Goal: Download file/media

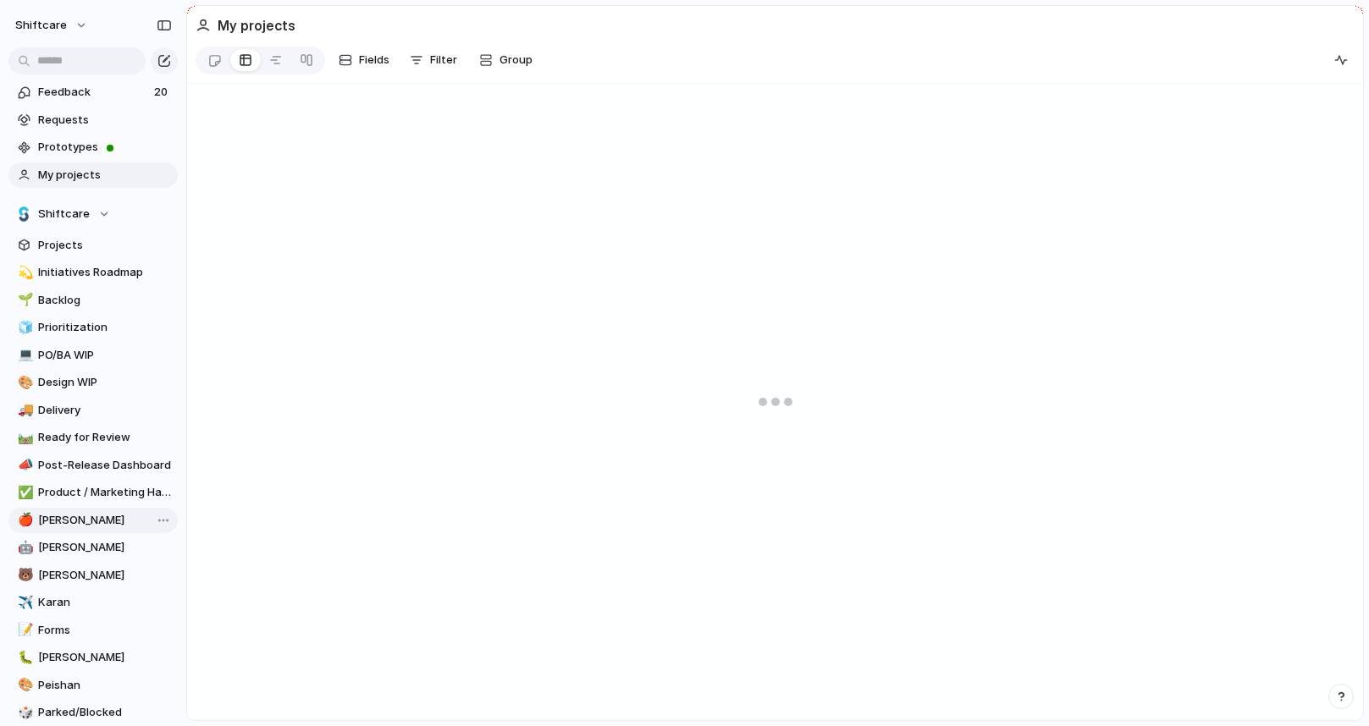
click at [104, 511] on link "🍎 [PERSON_NAME]" at bounding box center [92, 520] width 169 height 25
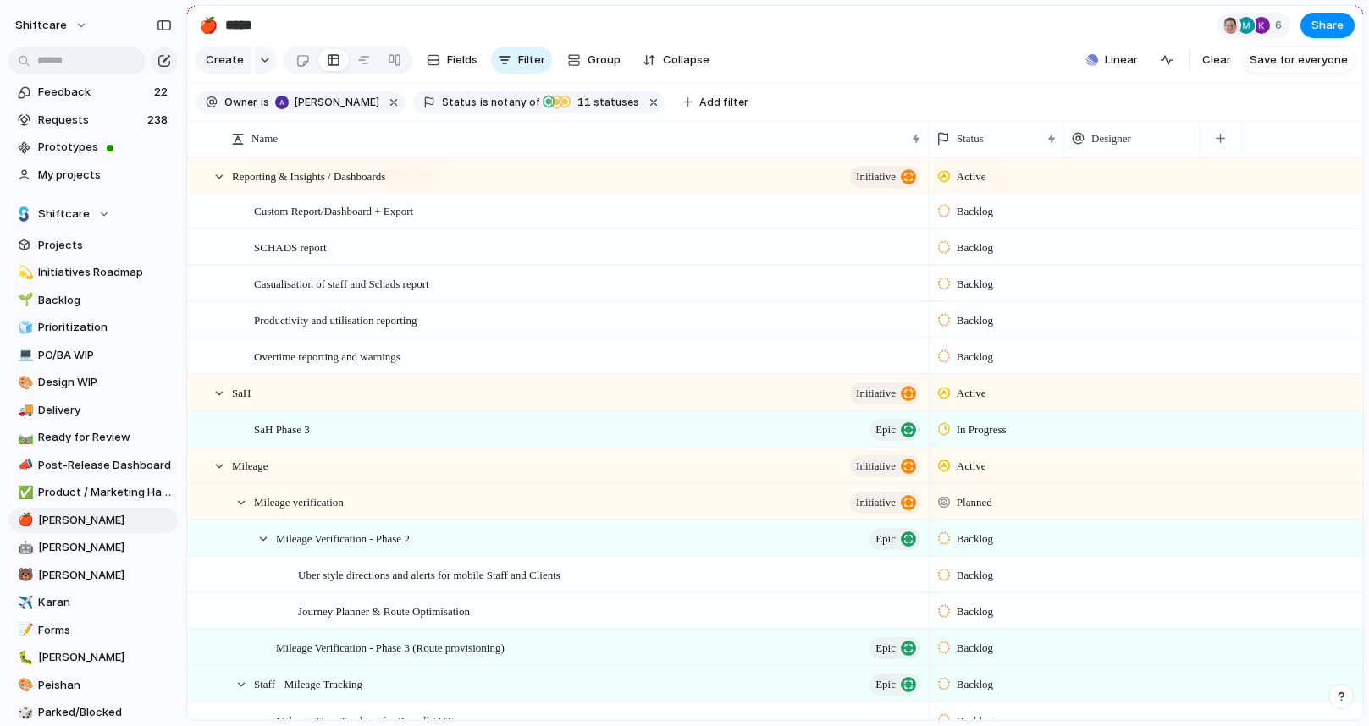
scroll to position [1420, 0]
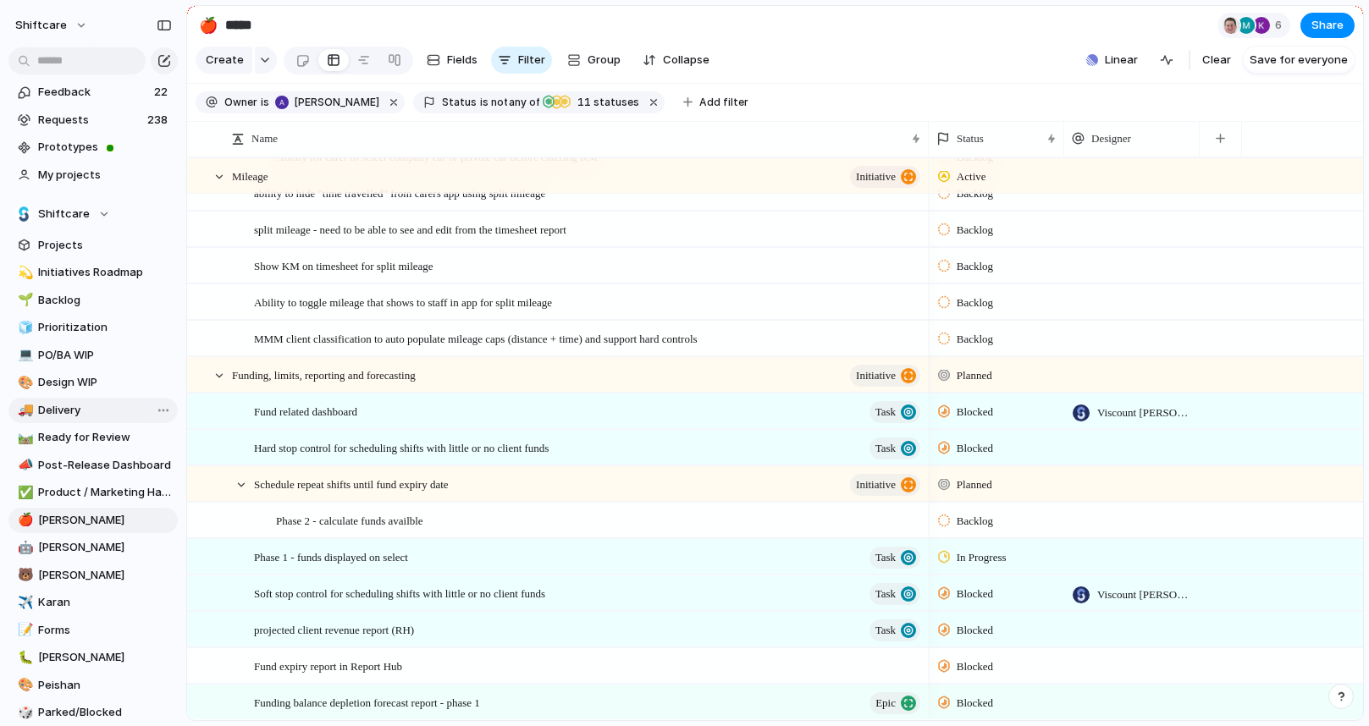
click at [74, 410] on span "Delivery" at bounding box center [105, 410] width 134 height 17
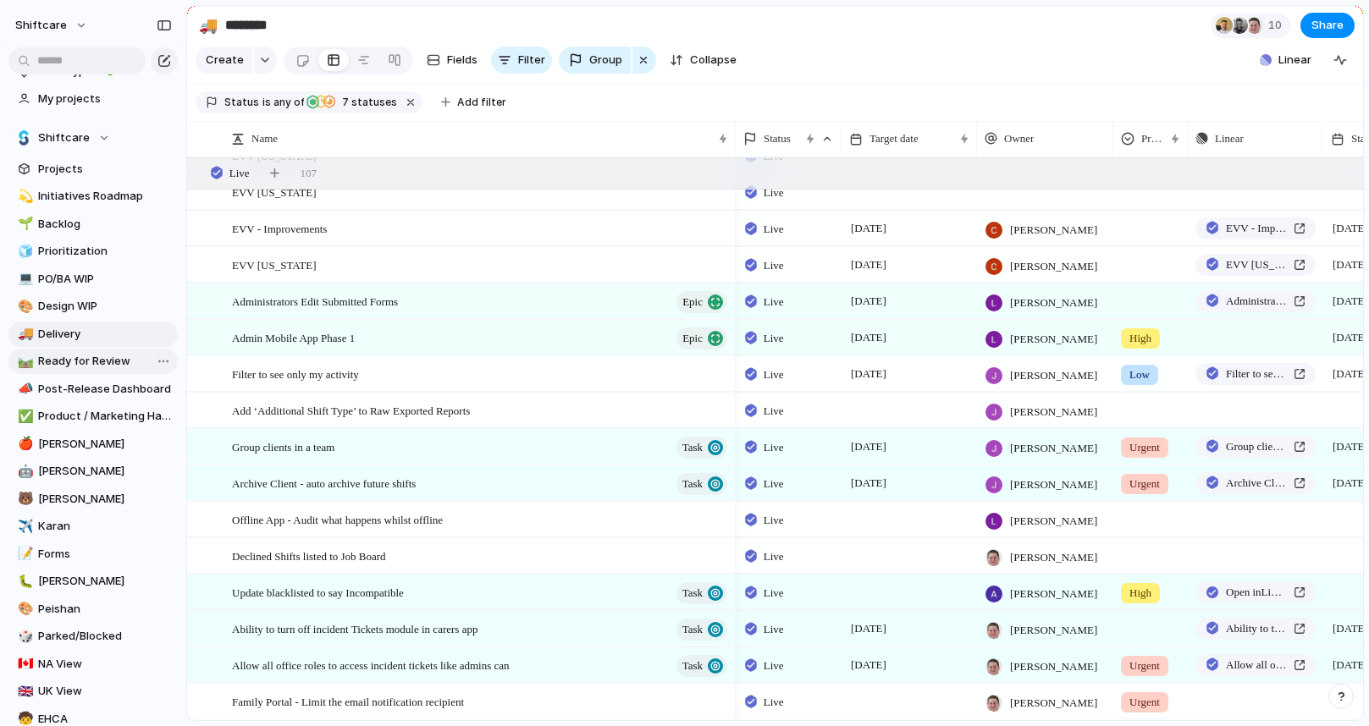
click at [71, 362] on span "Ready for Review" at bounding box center [105, 361] width 134 height 17
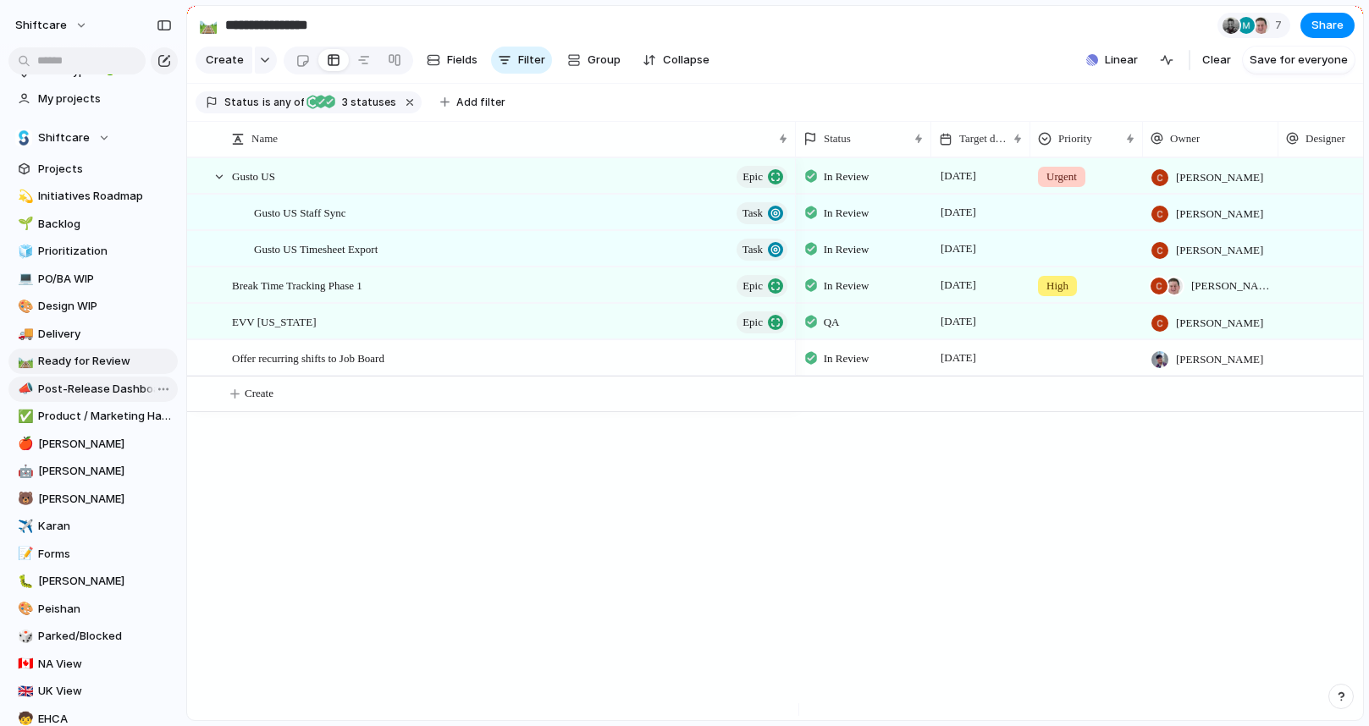
click at [85, 396] on span "Post-Release Dashboard" at bounding box center [105, 389] width 134 height 17
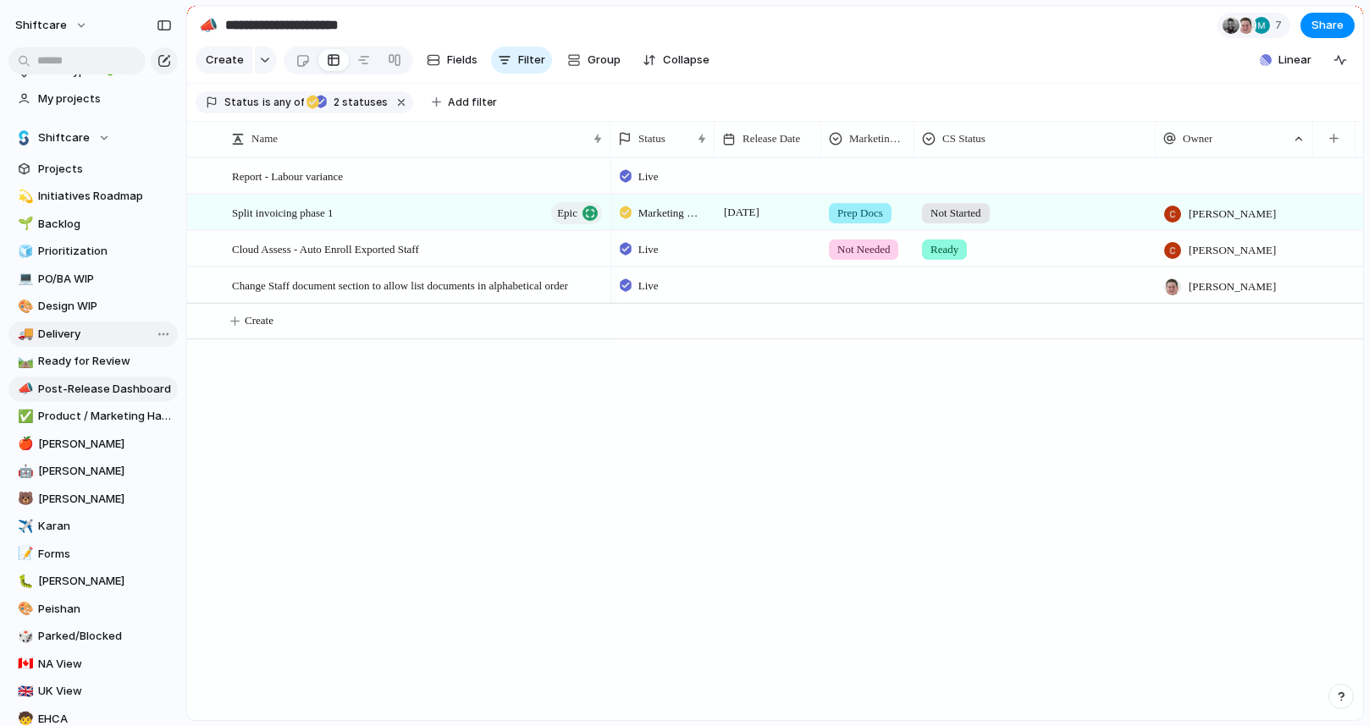
click at [74, 329] on span "Delivery" at bounding box center [105, 334] width 134 height 17
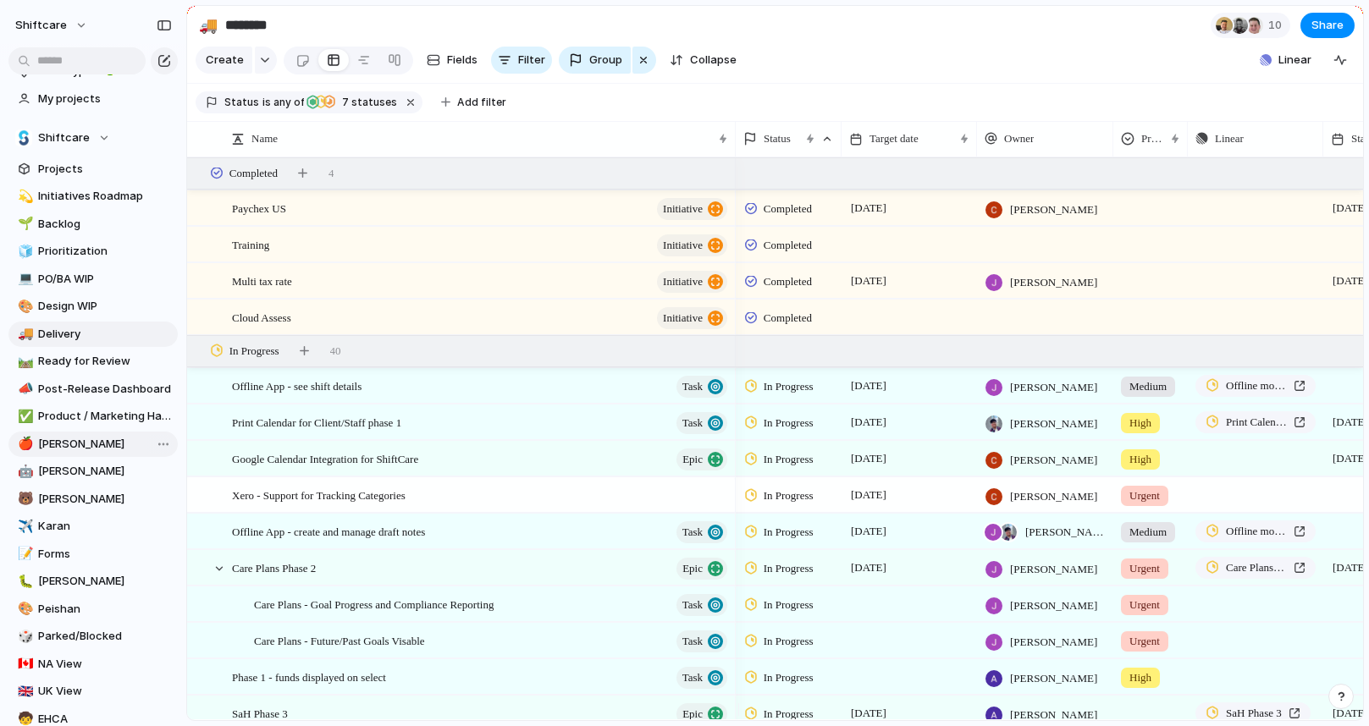
click at [66, 452] on link "🍎 [PERSON_NAME]" at bounding box center [92, 444] width 169 height 25
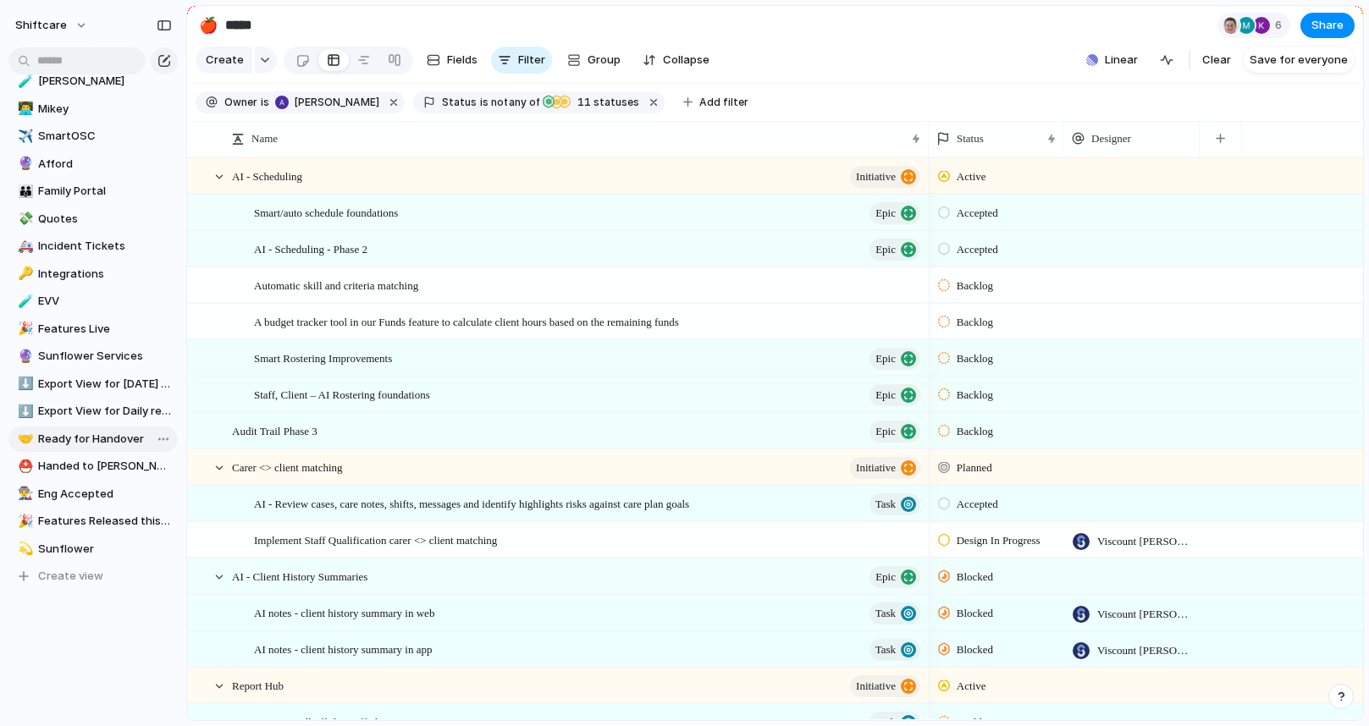
click at [75, 440] on span "Ready for Handover" at bounding box center [105, 439] width 134 height 17
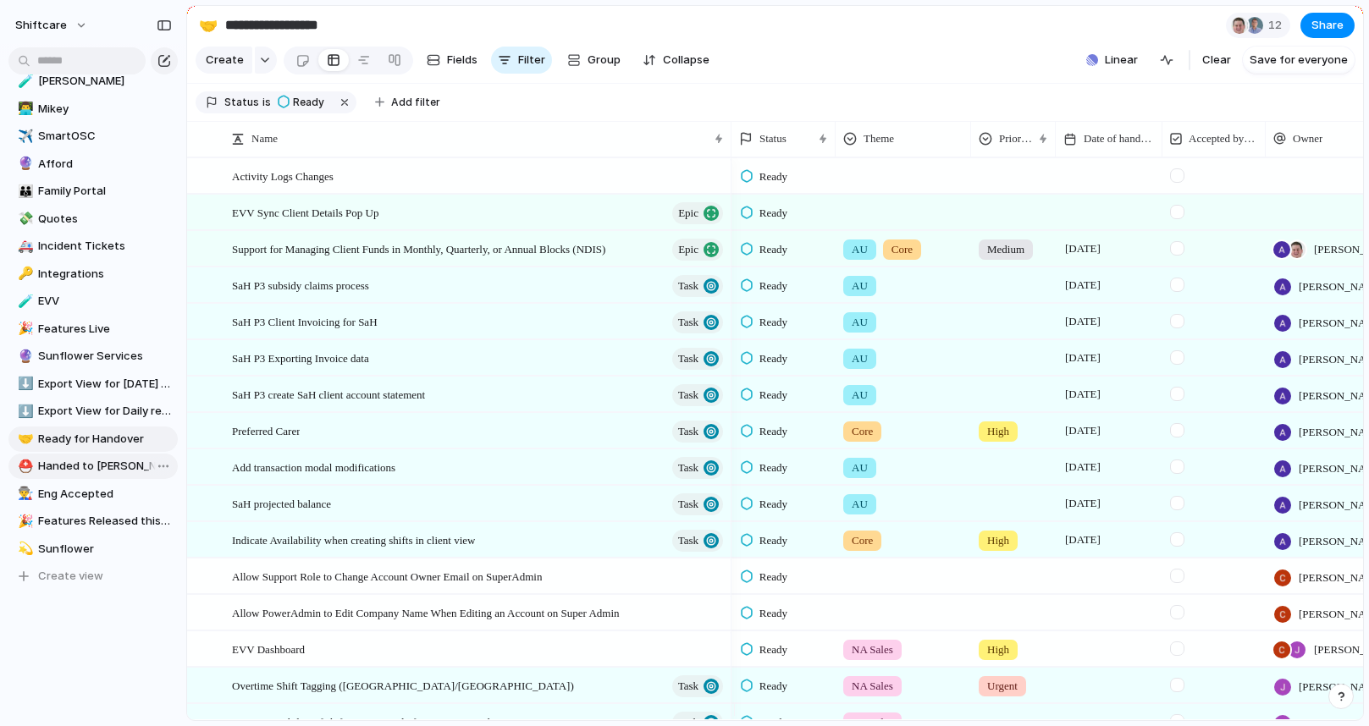
click at [69, 461] on span "Handed to [PERSON_NAME]" at bounding box center [105, 466] width 134 height 17
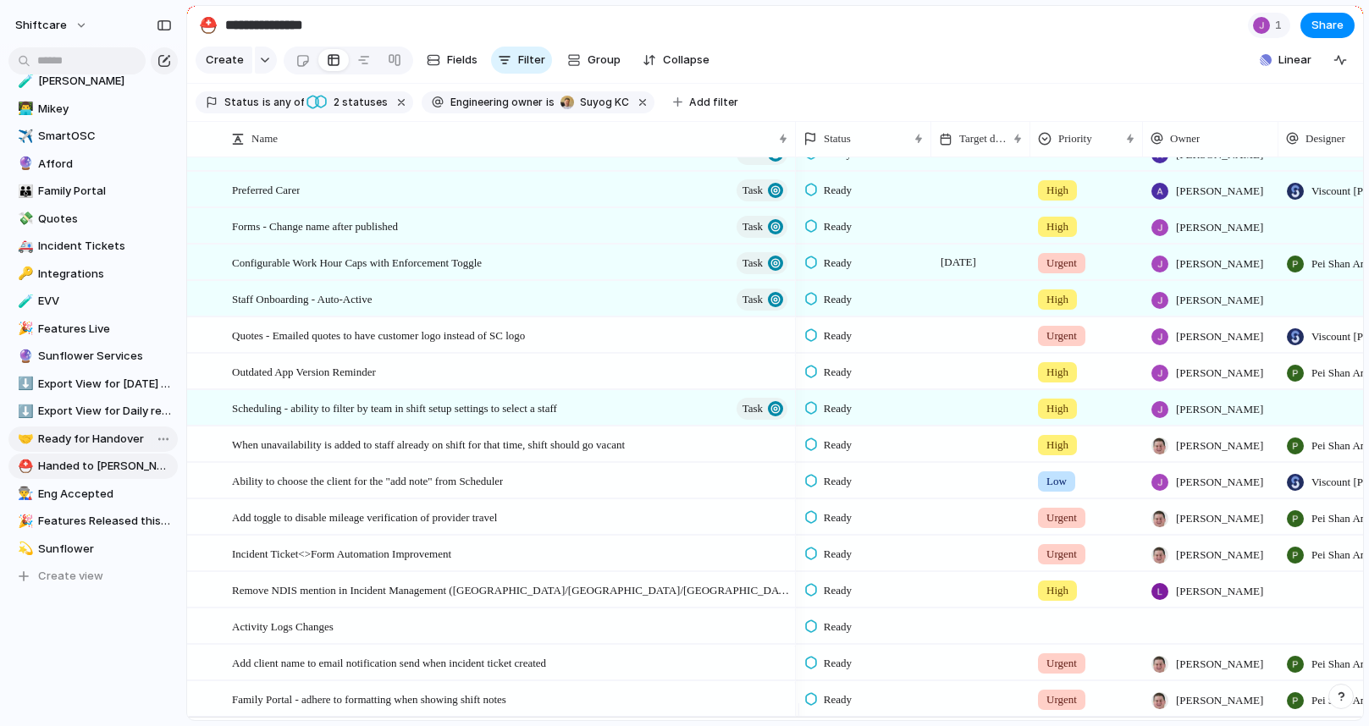
click at [82, 435] on span "Ready for Handover" at bounding box center [105, 439] width 134 height 17
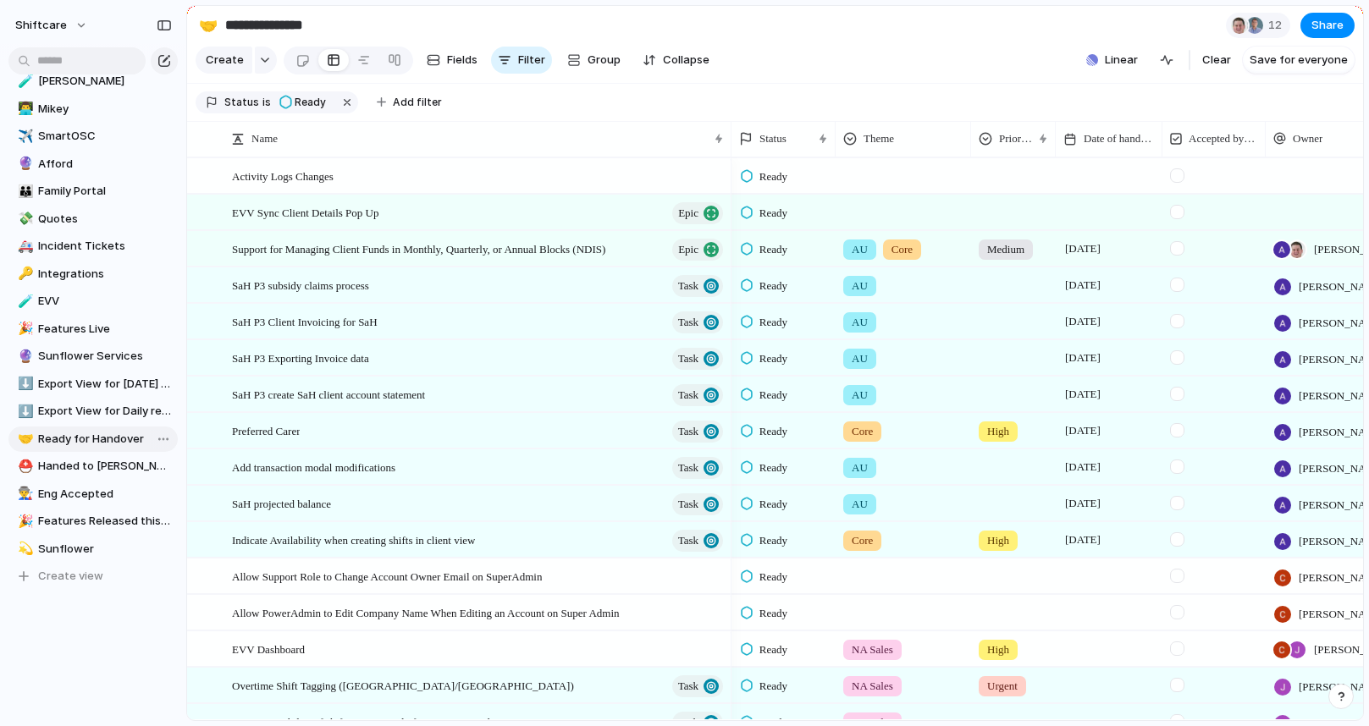
type input "**********"
click at [553, 258] on span "Support for Managing Client Funds in Monthly, Quarterly, or Annual Blocks (NDIS)" at bounding box center [418, 248] width 373 height 19
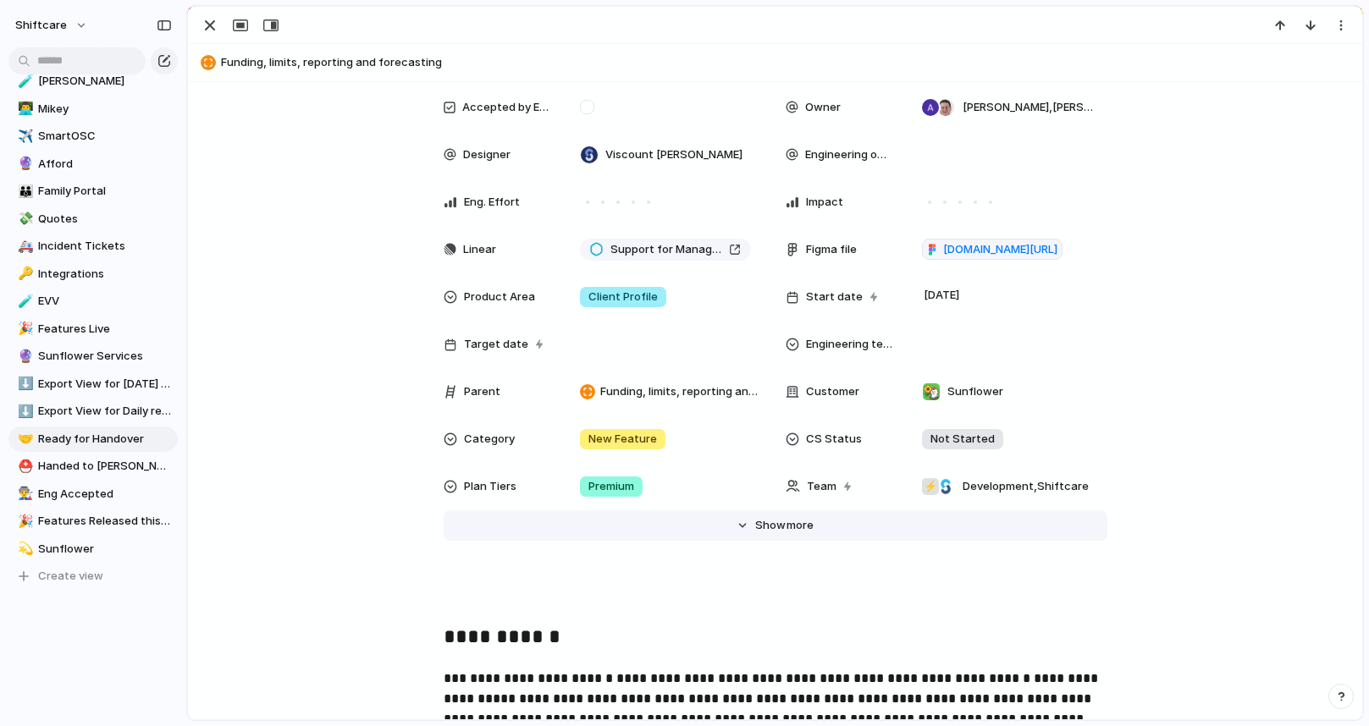
click at [787, 521] on span "more" at bounding box center [800, 525] width 27 height 17
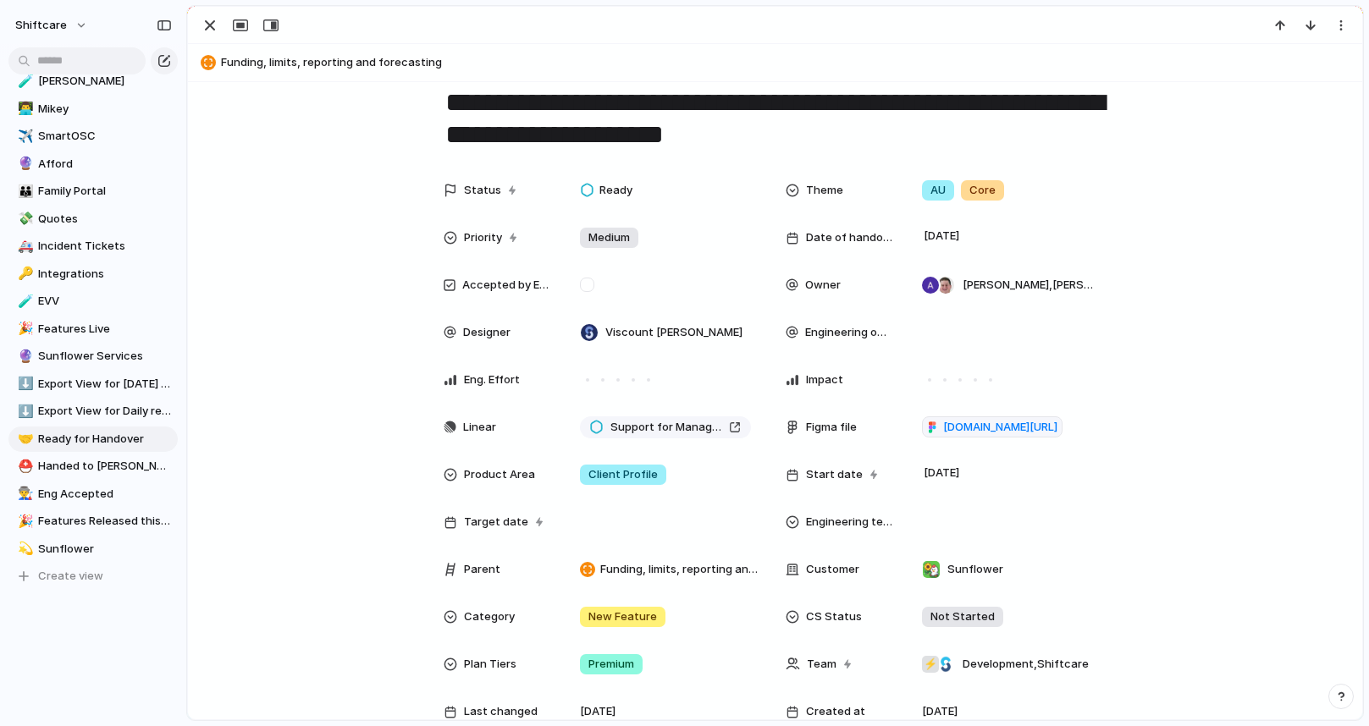
scroll to position [260, 0]
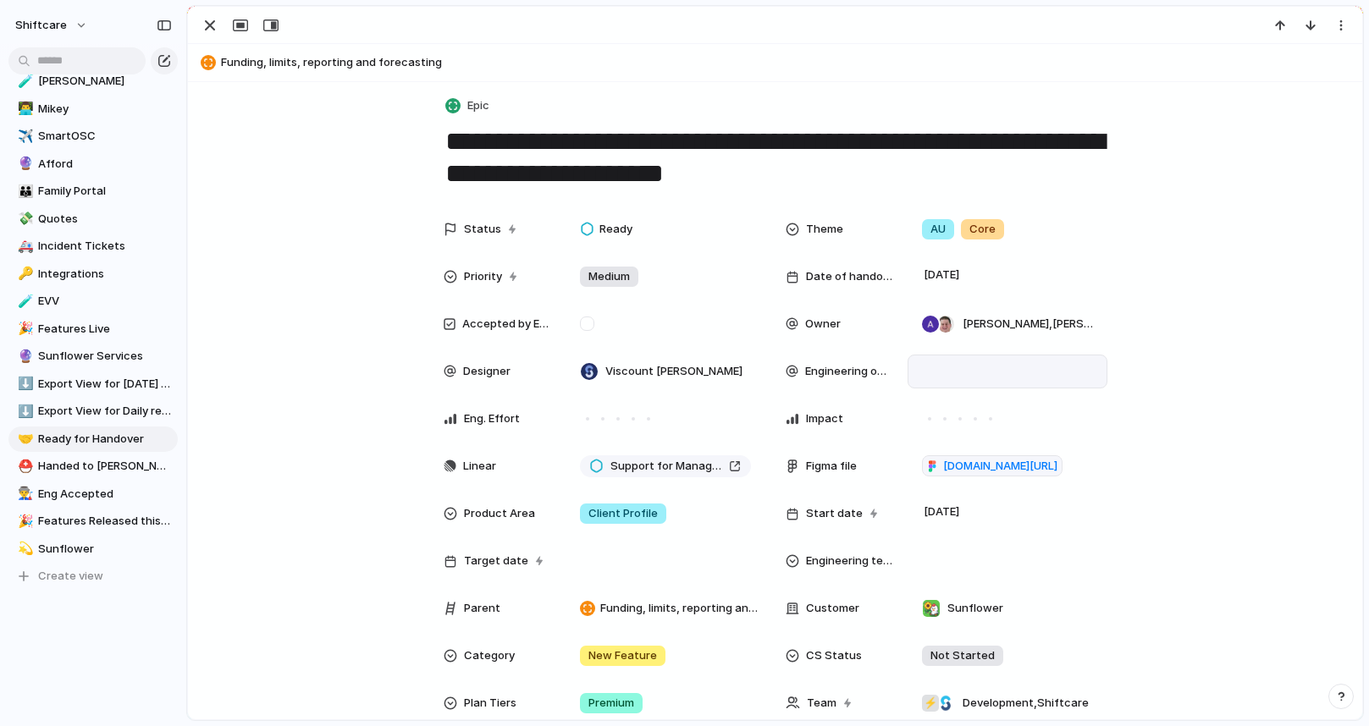
click at [932, 379] on div at bounding box center [1007, 371] width 185 height 19
type input "**"
click at [925, 458] on div at bounding box center [926, 459] width 30 height 30
click at [1240, 405] on div "** [PERSON_NAME] [PERSON_NAME] KC" at bounding box center [684, 363] width 1369 height 726
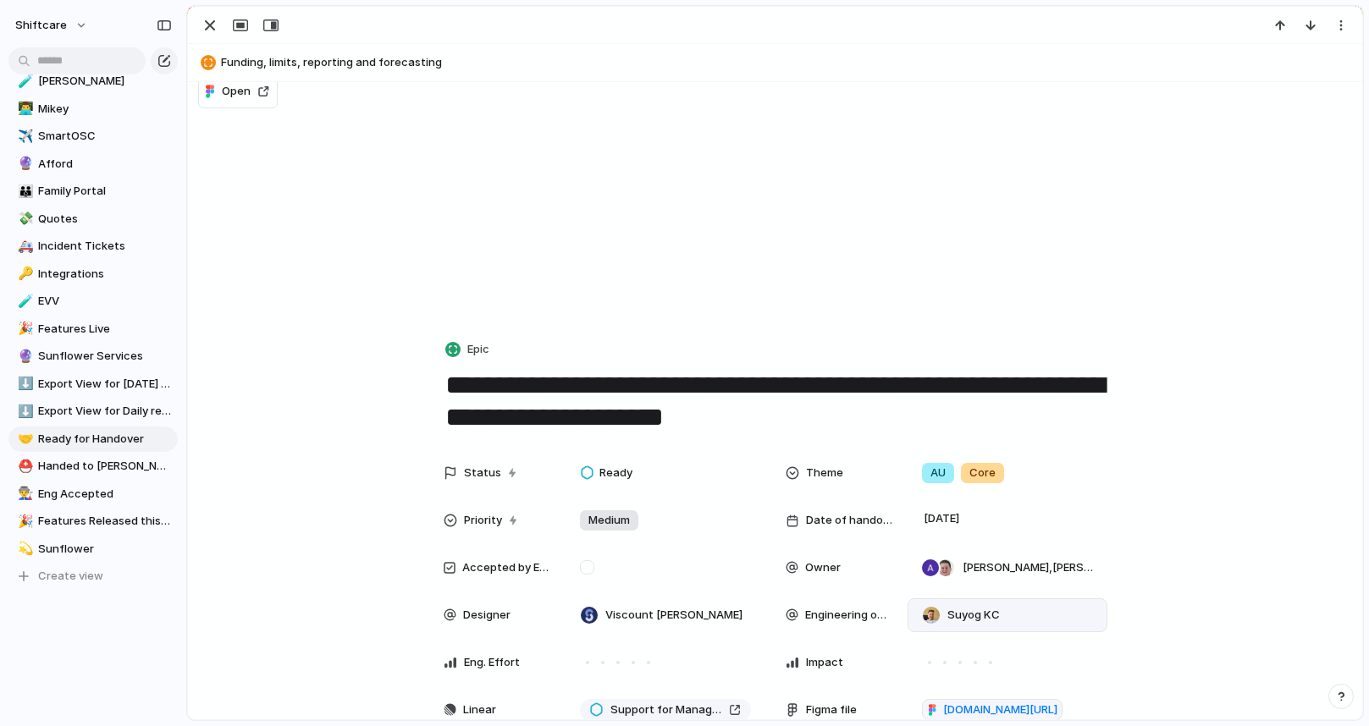
scroll to position [0, 0]
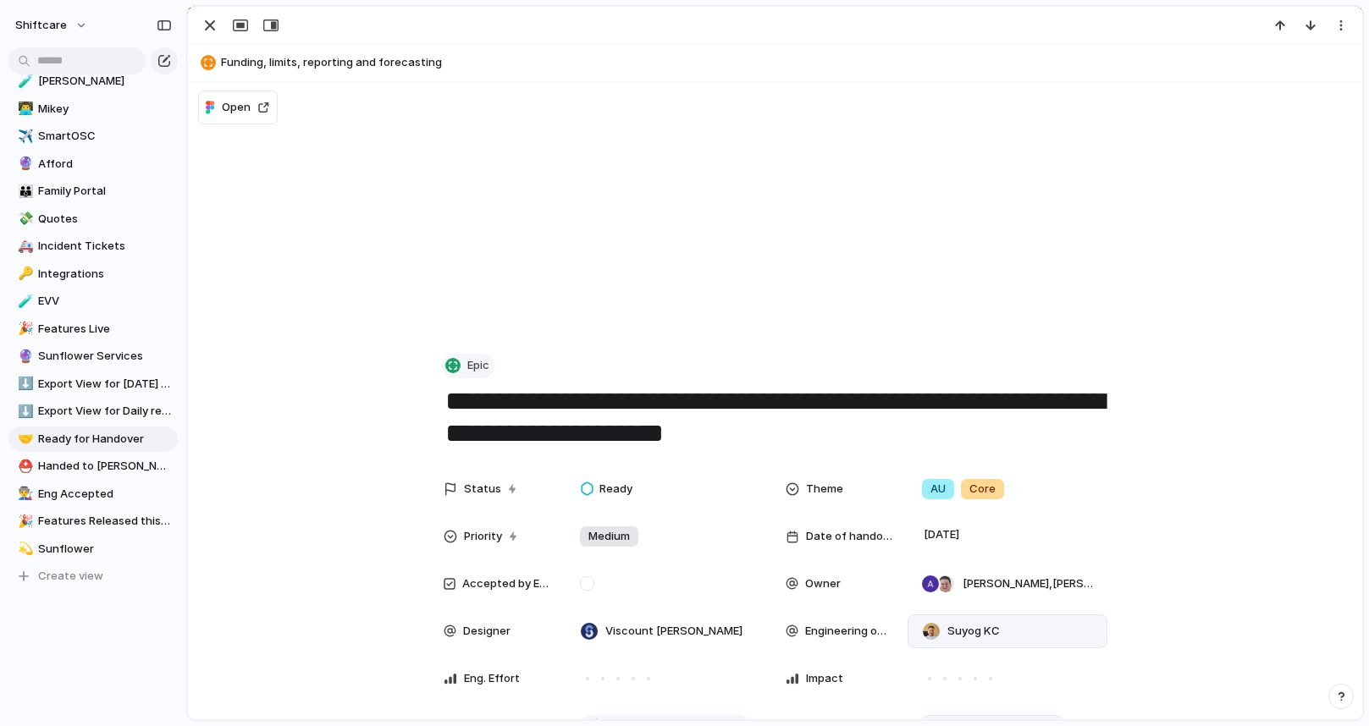
click at [467, 369] on span "Epic" at bounding box center [478, 365] width 22 height 17
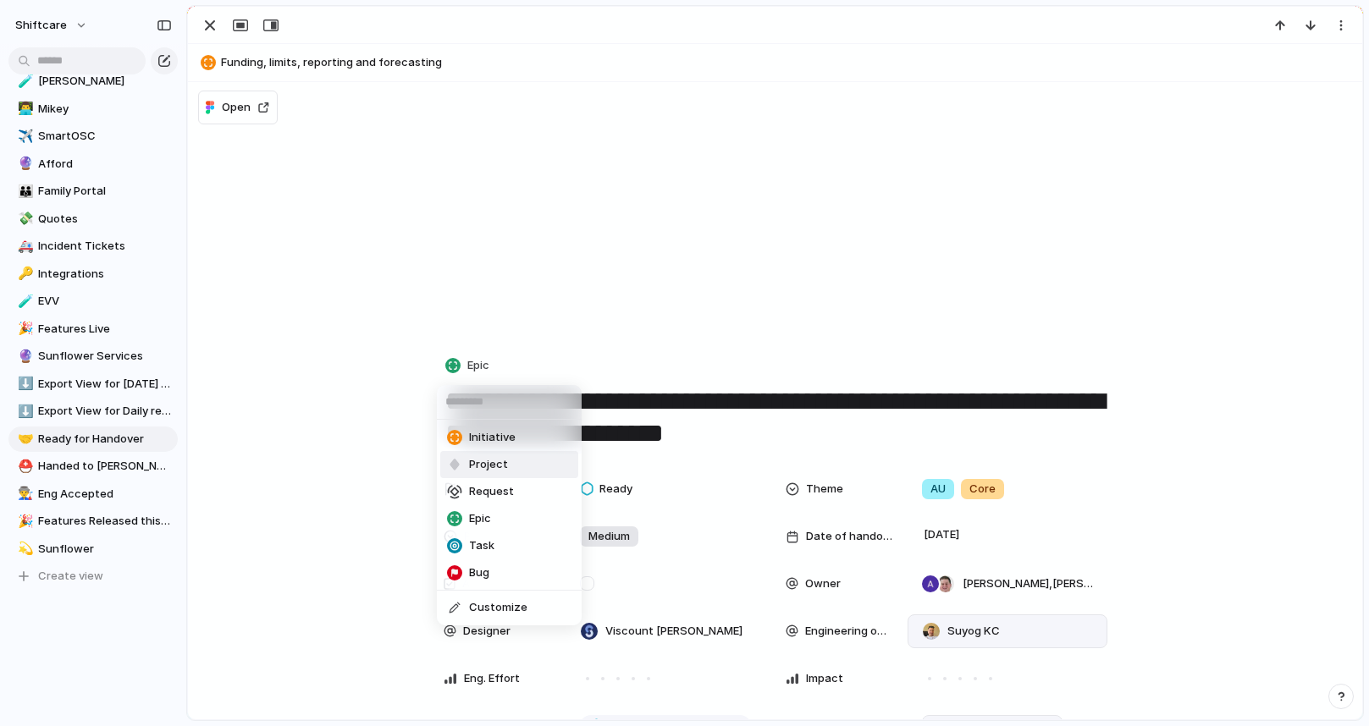
click at [505, 459] on span "Project" at bounding box center [488, 464] width 39 height 17
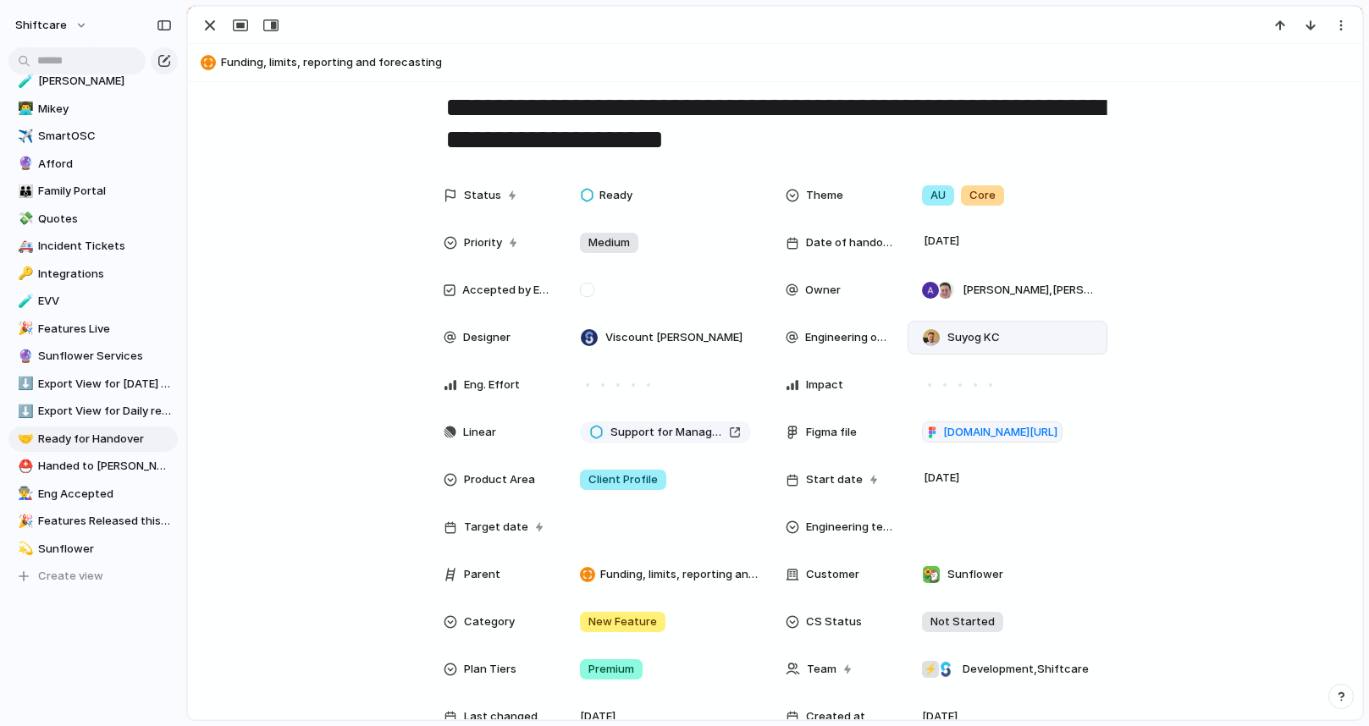
scroll to position [171, 0]
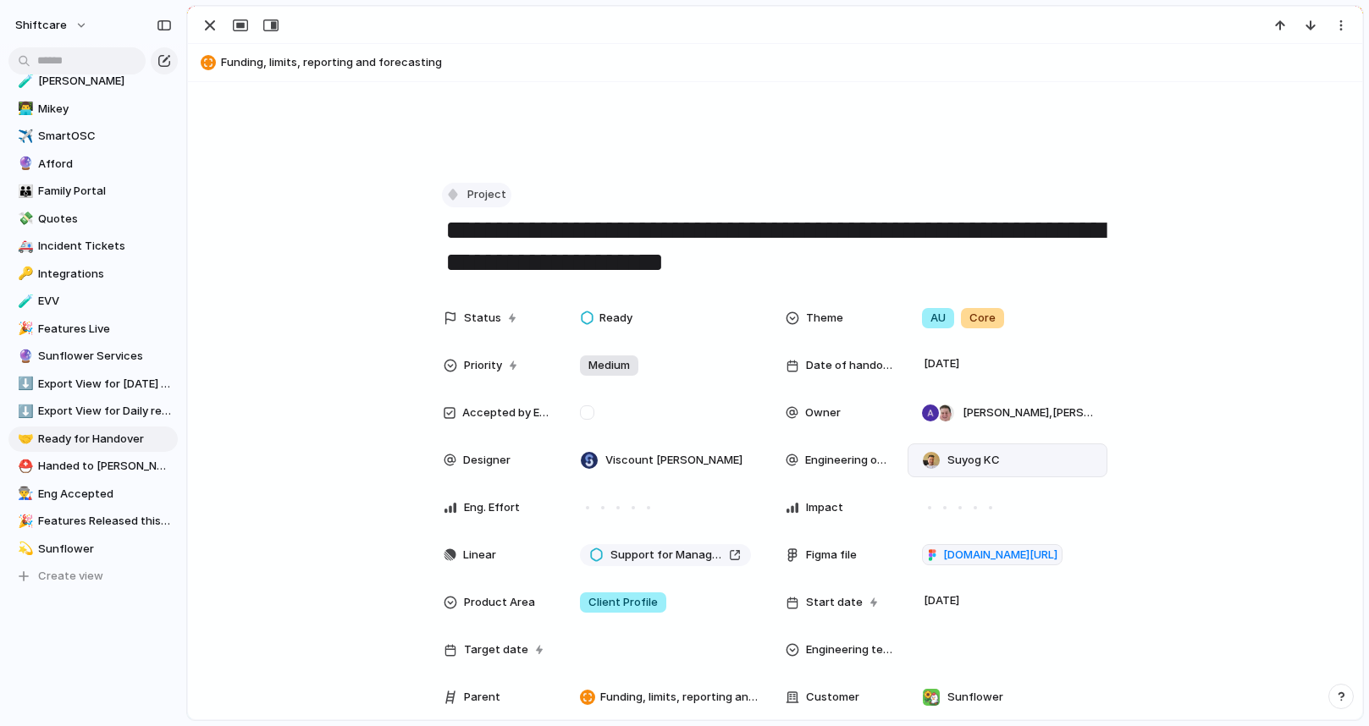
click at [482, 195] on span "Project" at bounding box center [486, 194] width 39 height 17
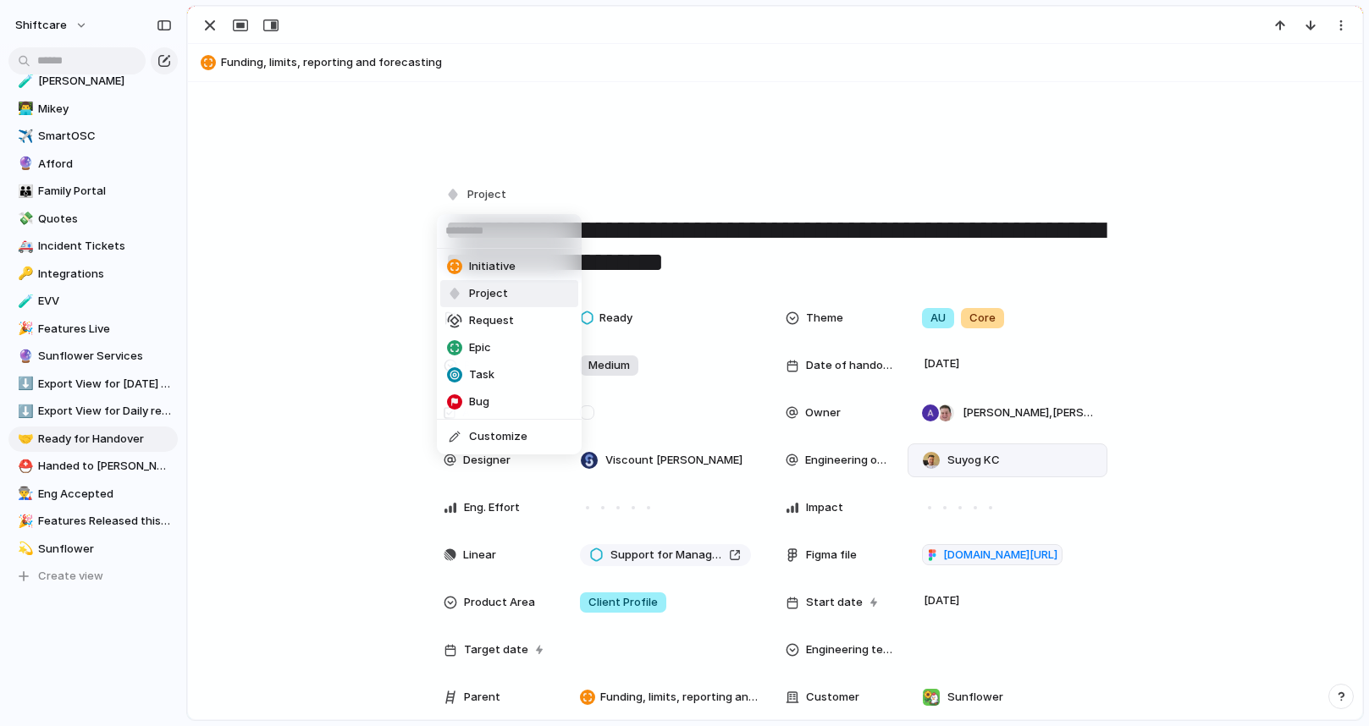
click at [513, 299] on li "Project" at bounding box center [509, 293] width 138 height 27
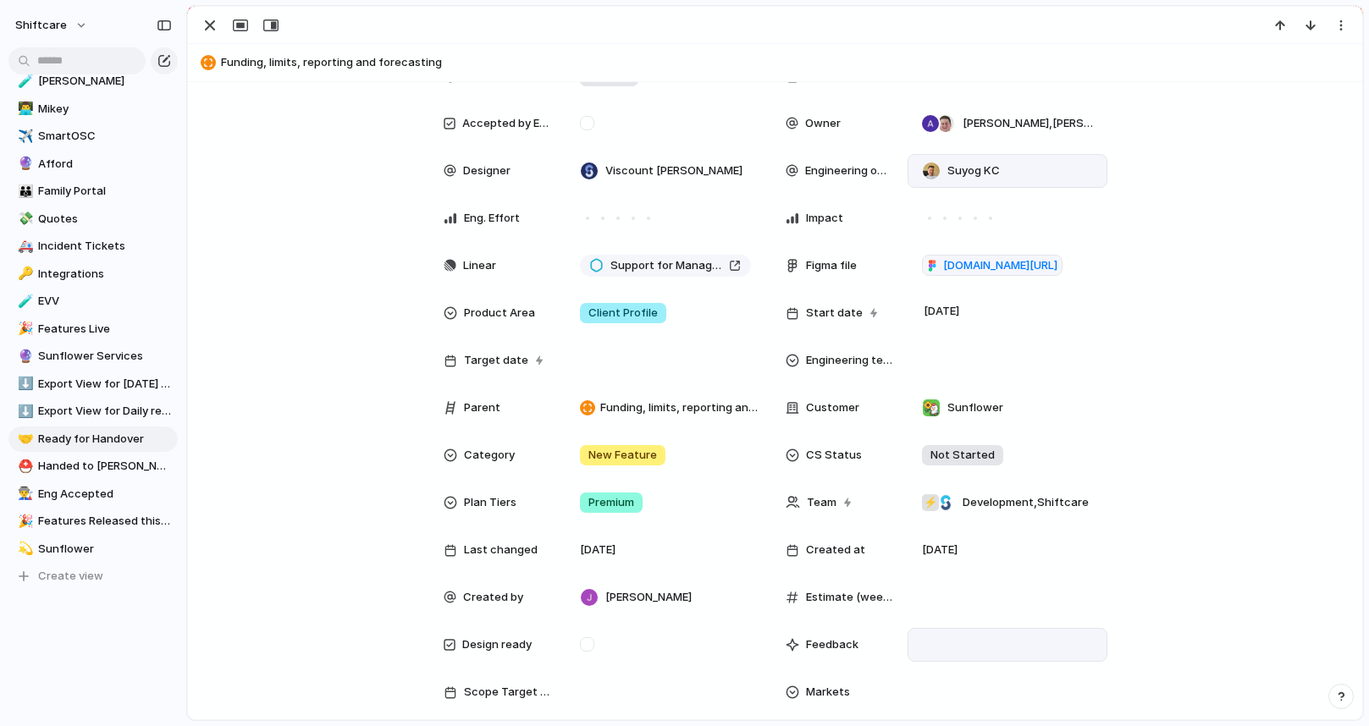
scroll to position [449, 0]
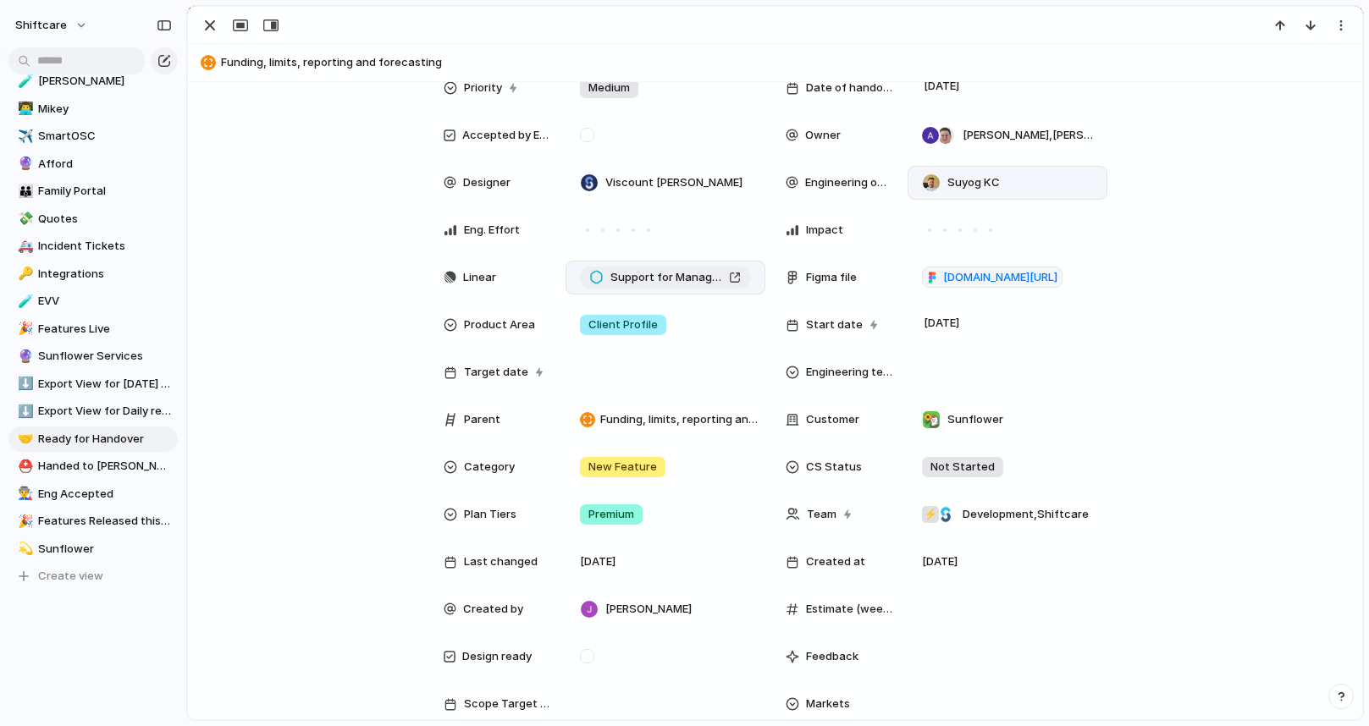
click at [647, 282] on span "Support for Managing Client Funds in Monthly, Quarterly, or Annual Blocks (NDIS)" at bounding box center [666, 277] width 112 height 17
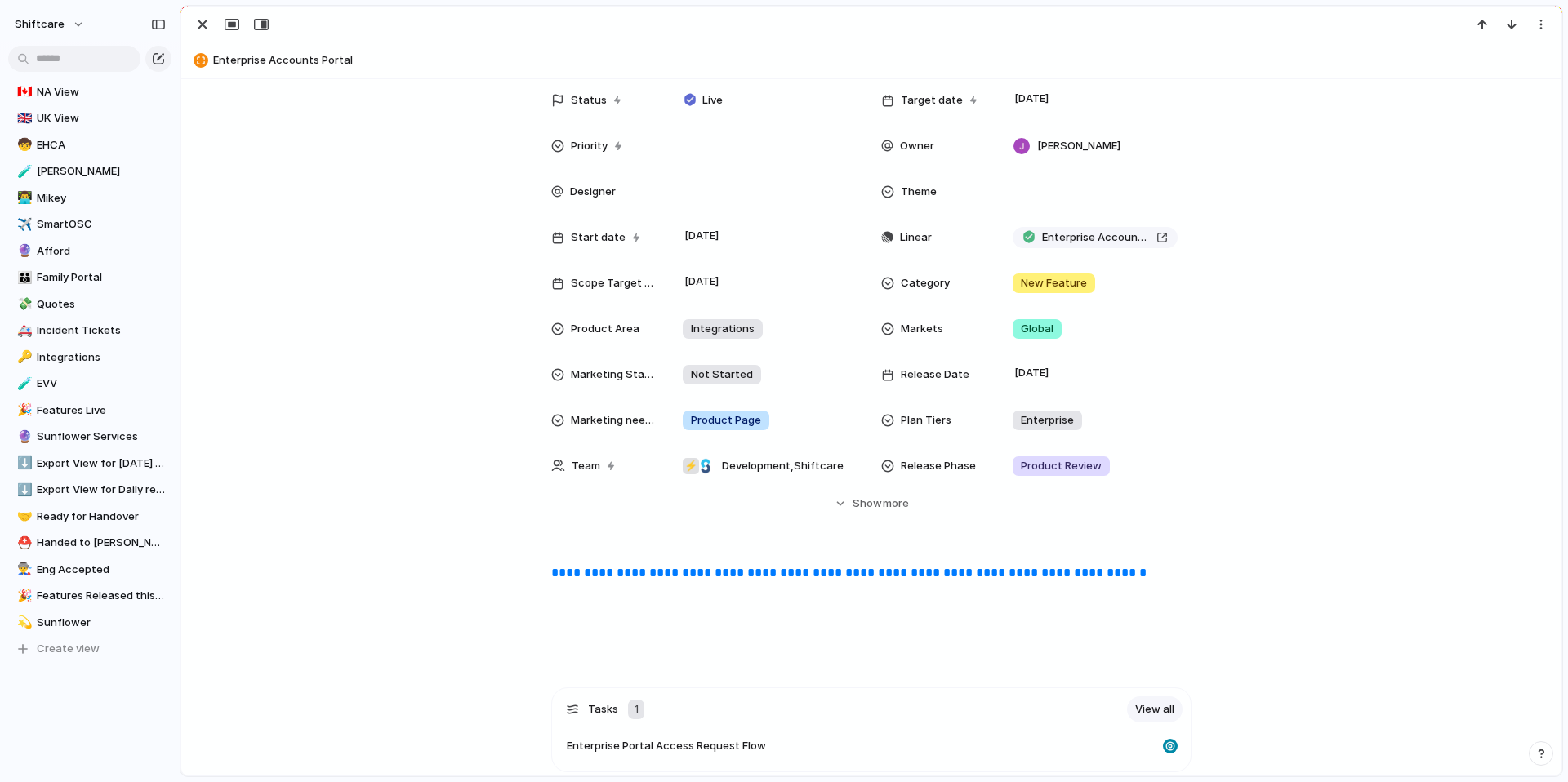
scroll to position [621, 0]
click at [77, 592] on span "Features Released this week" at bounding box center [101, 596] width 129 height 16
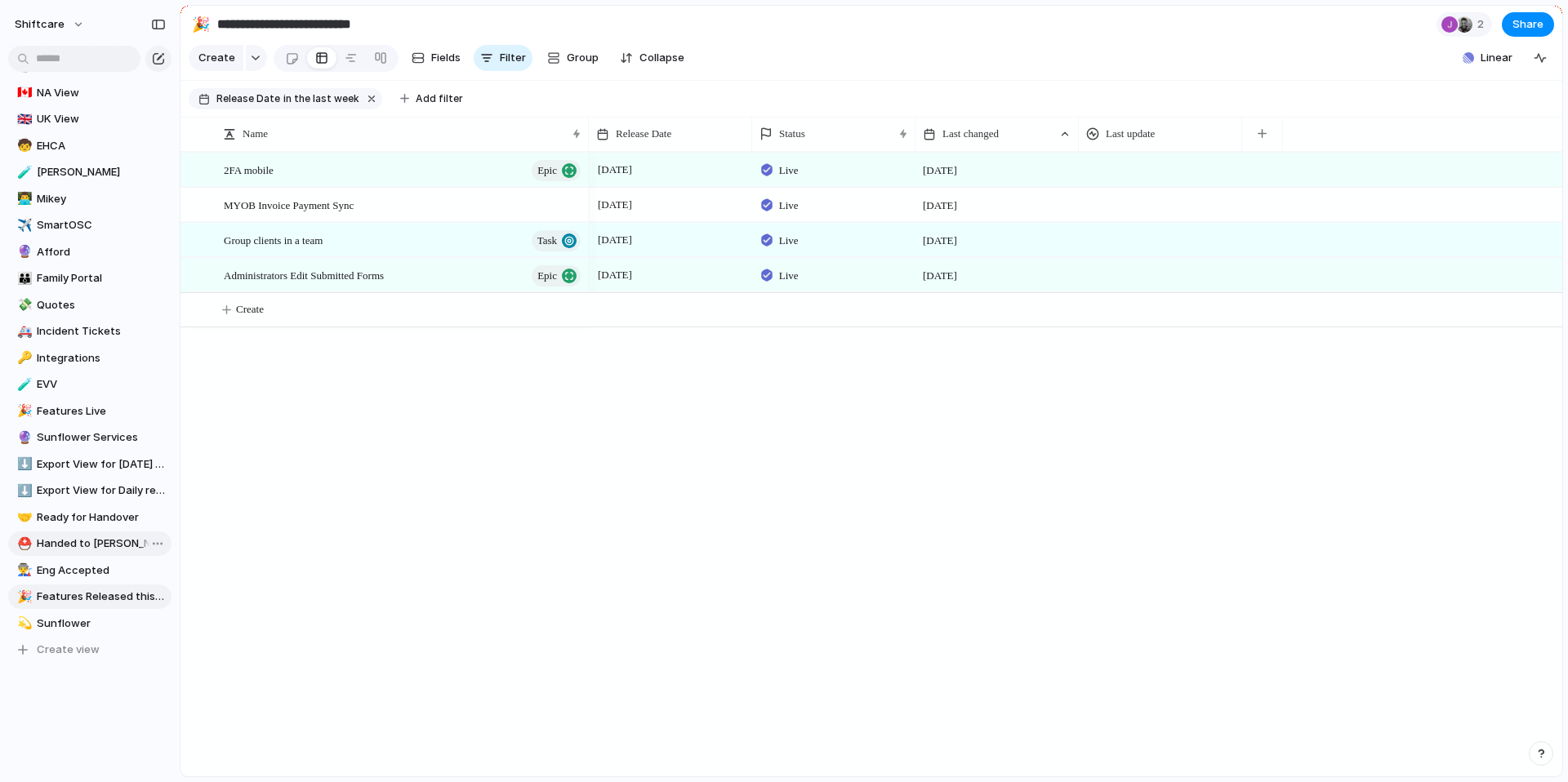
click at [70, 542] on span "Handed to [PERSON_NAME]" at bounding box center [101, 543] width 129 height 16
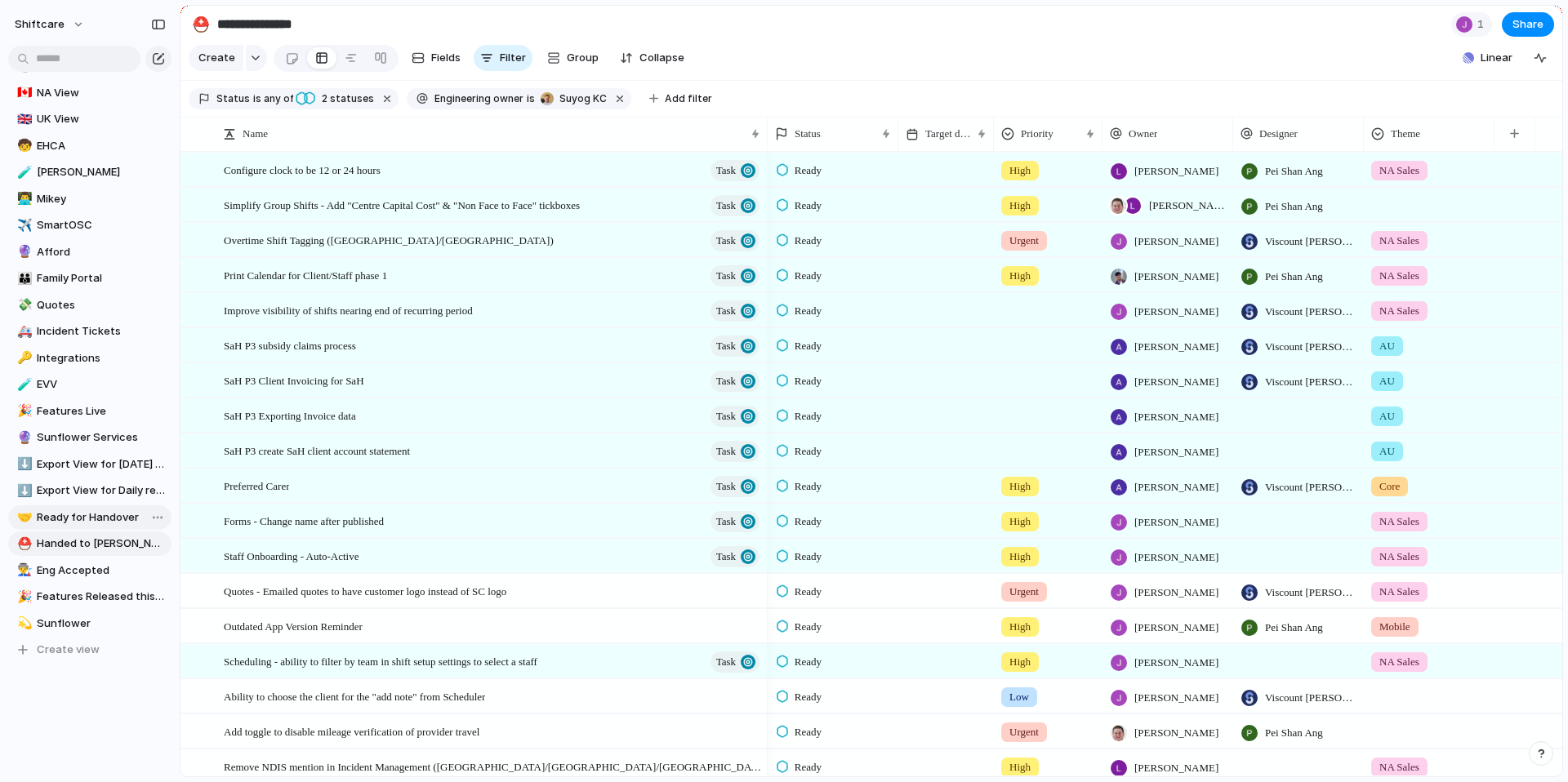
click at [67, 516] on span "Ready for Handover" at bounding box center [101, 517] width 129 height 16
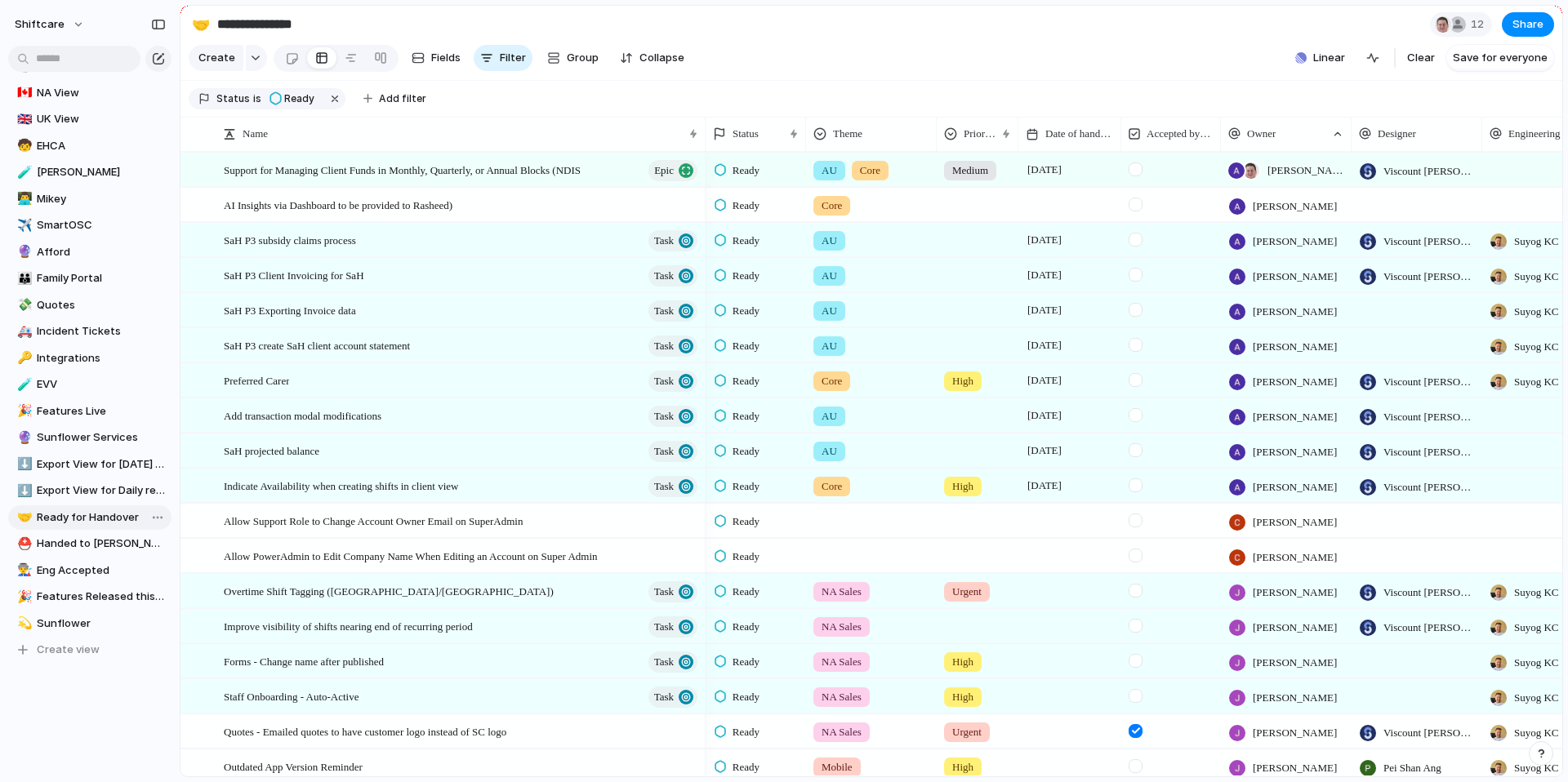
type input "**********"
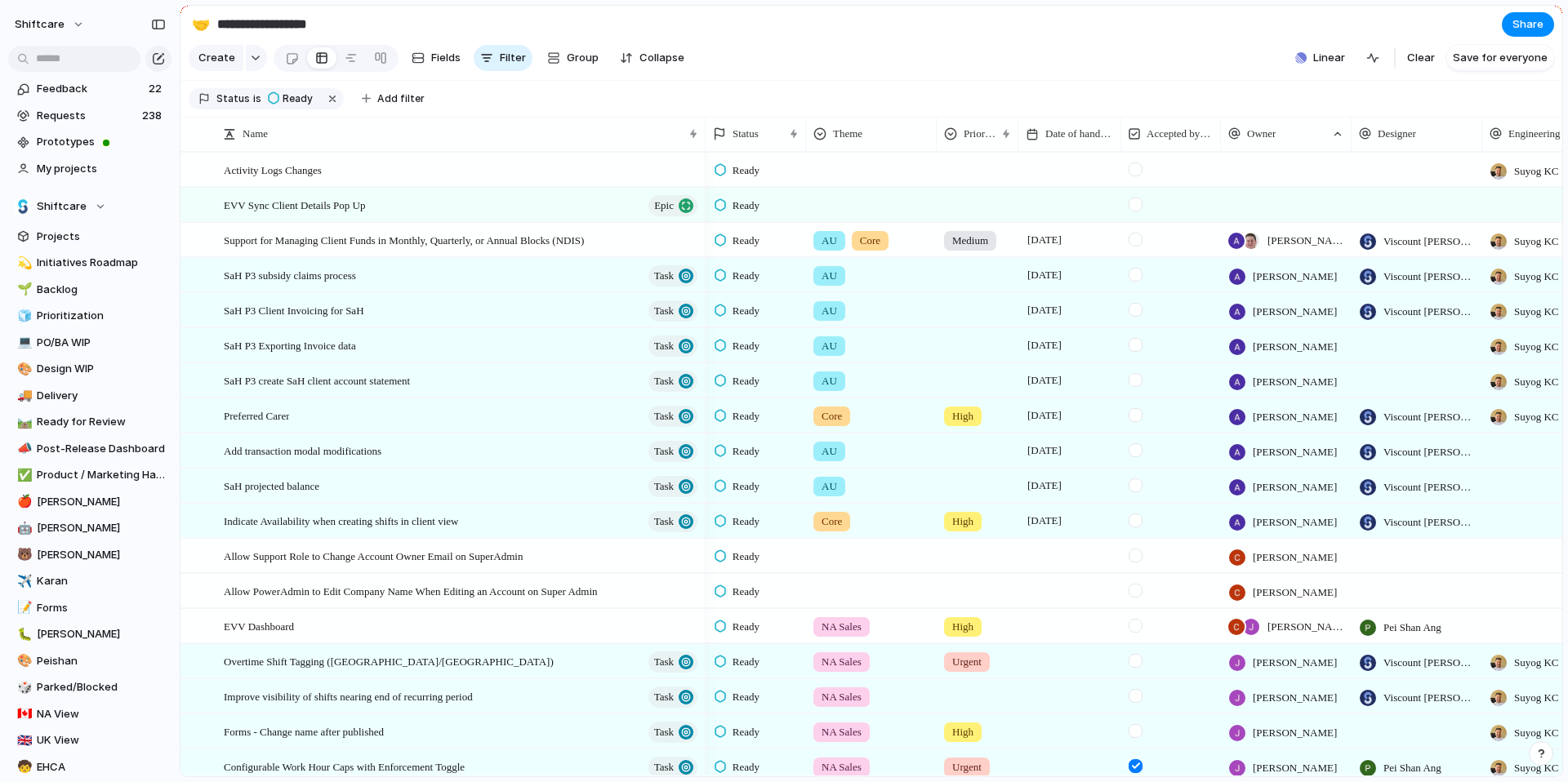
click at [751, 249] on span "Ready" at bounding box center [745, 240] width 27 height 16
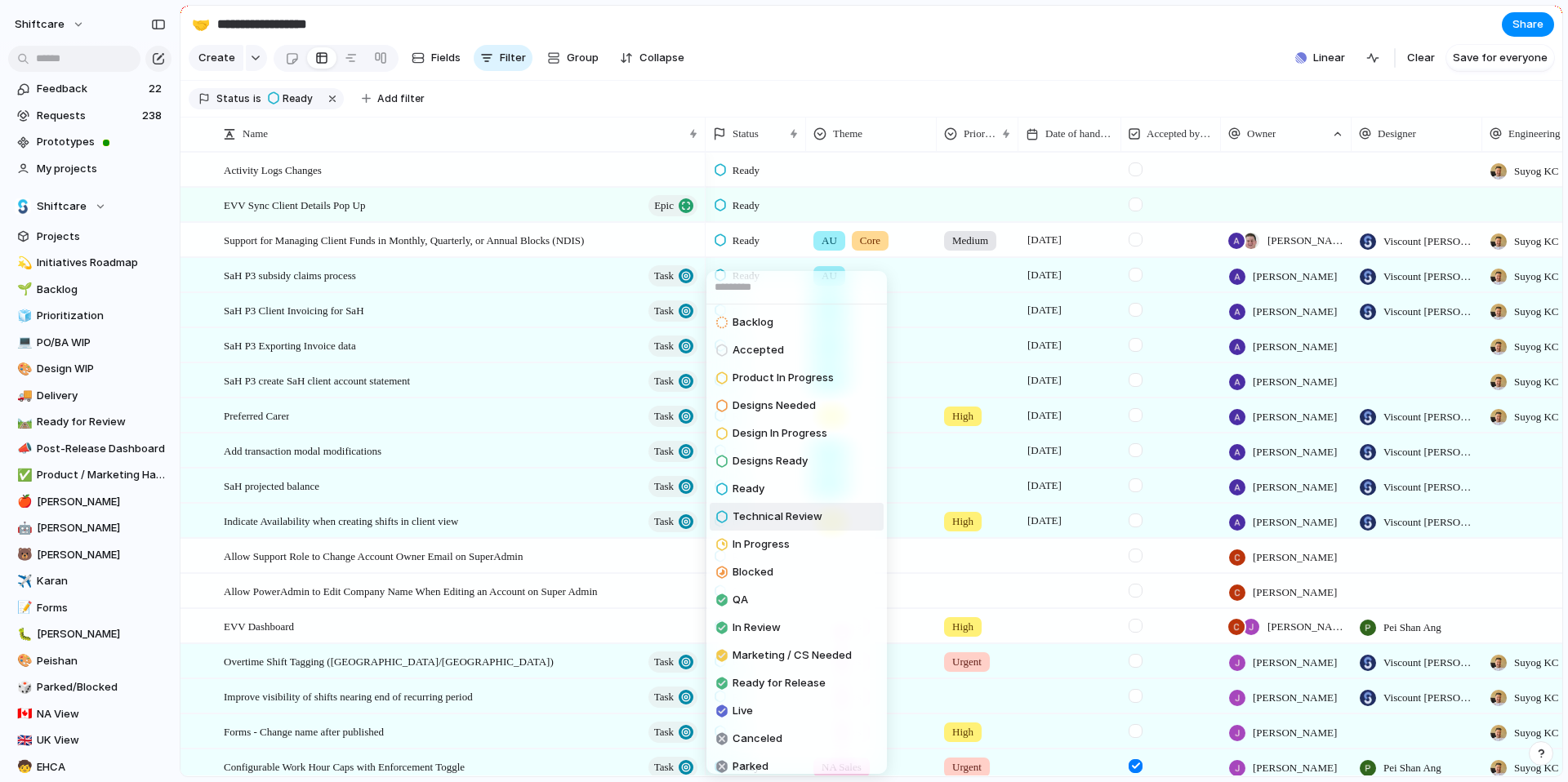
click at [822, 520] on li "Technical Review" at bounding box center [797, 517] width 174 height 28
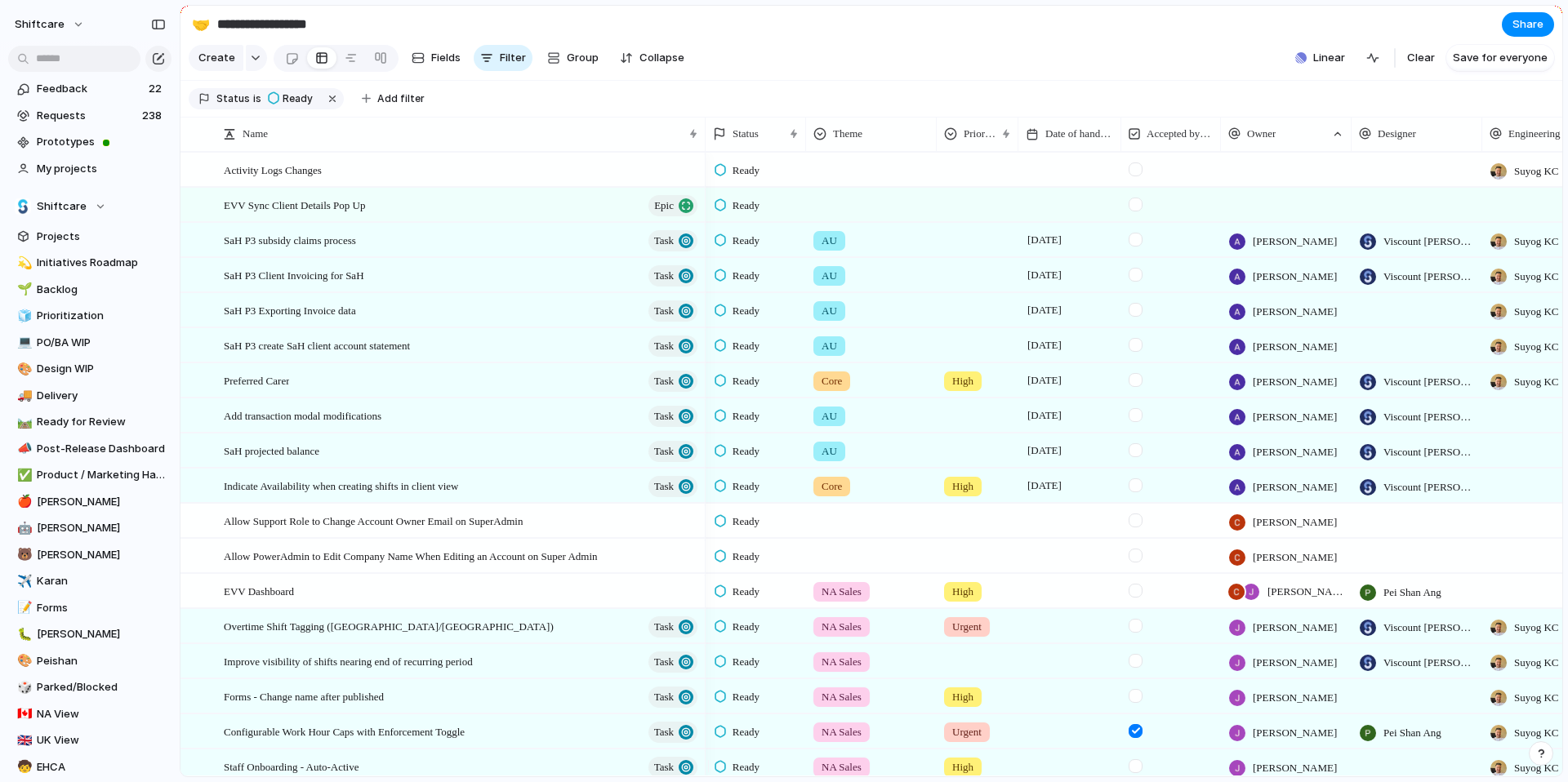
click at [765, 251] on div "Ready" at bounding box center [740, 241] width 50 height 19
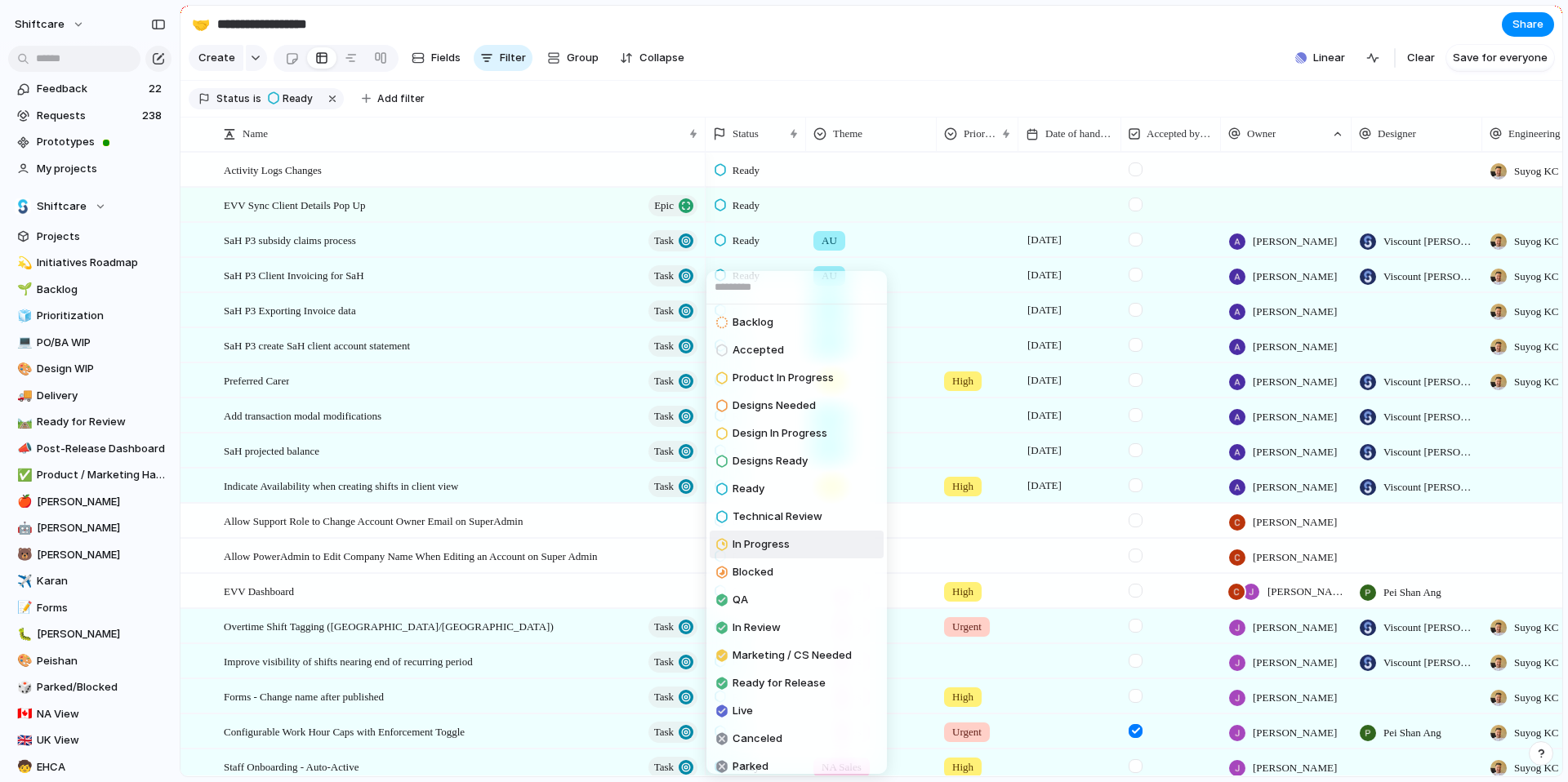
click at [781, 543] on span "In Progress" at bounding box center [760, 544] width 57 height 16
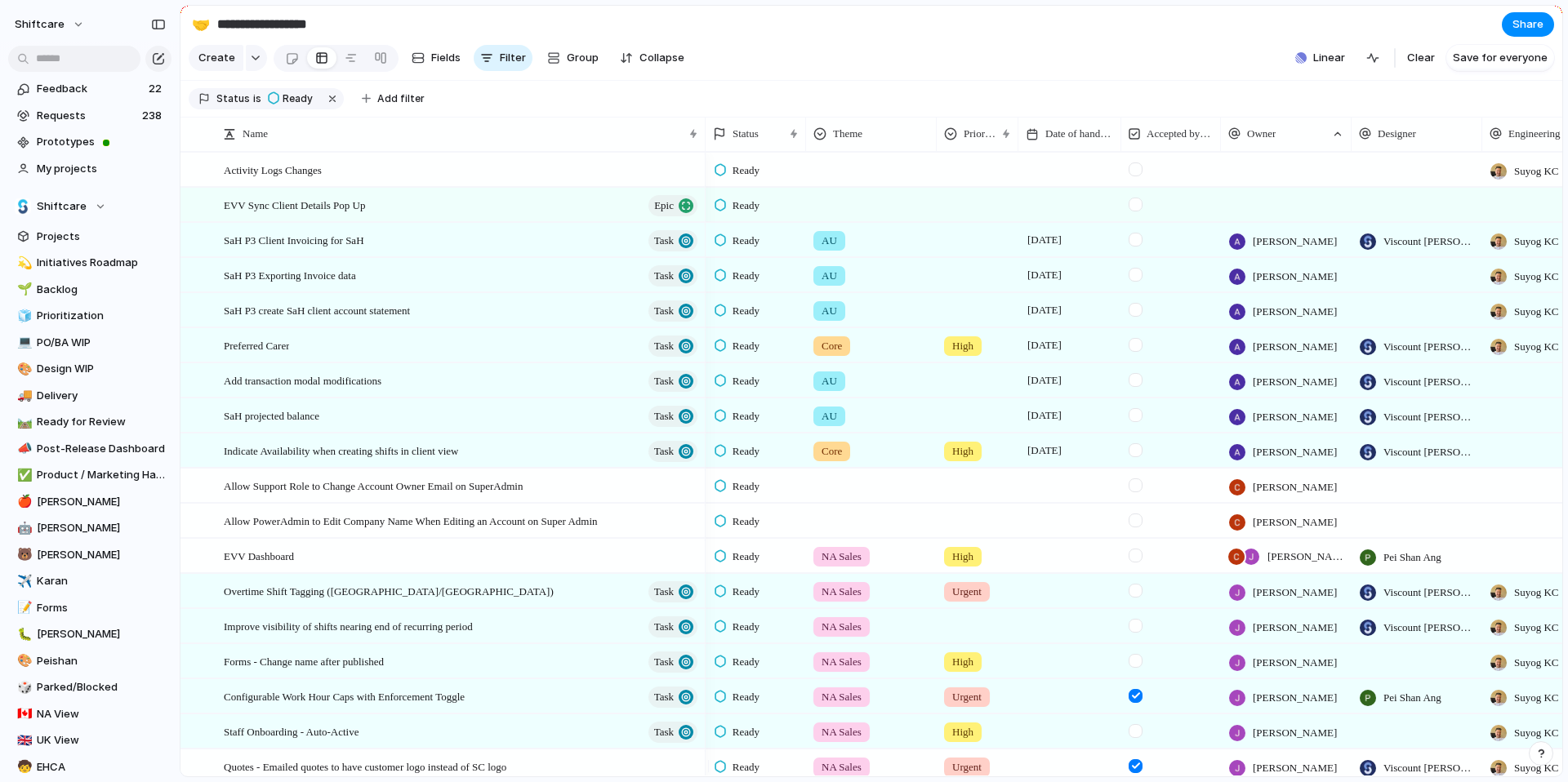
click at [765, 251] on div "Ready" at bounding box center [740, 241] width 50 height 19
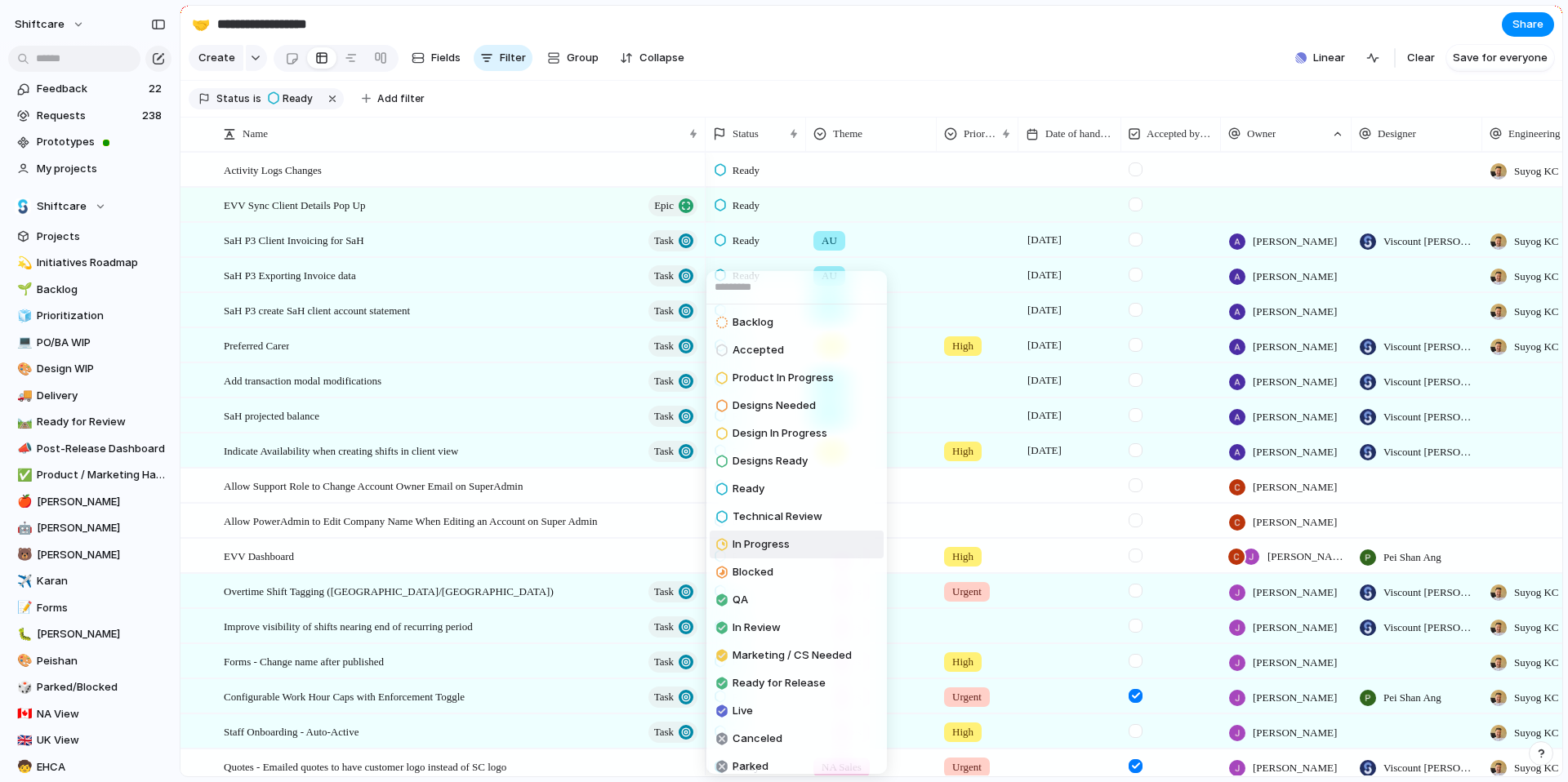
click at [774, 544] on span "In Progress" at bounding box center [760, 544] width 57 height 16
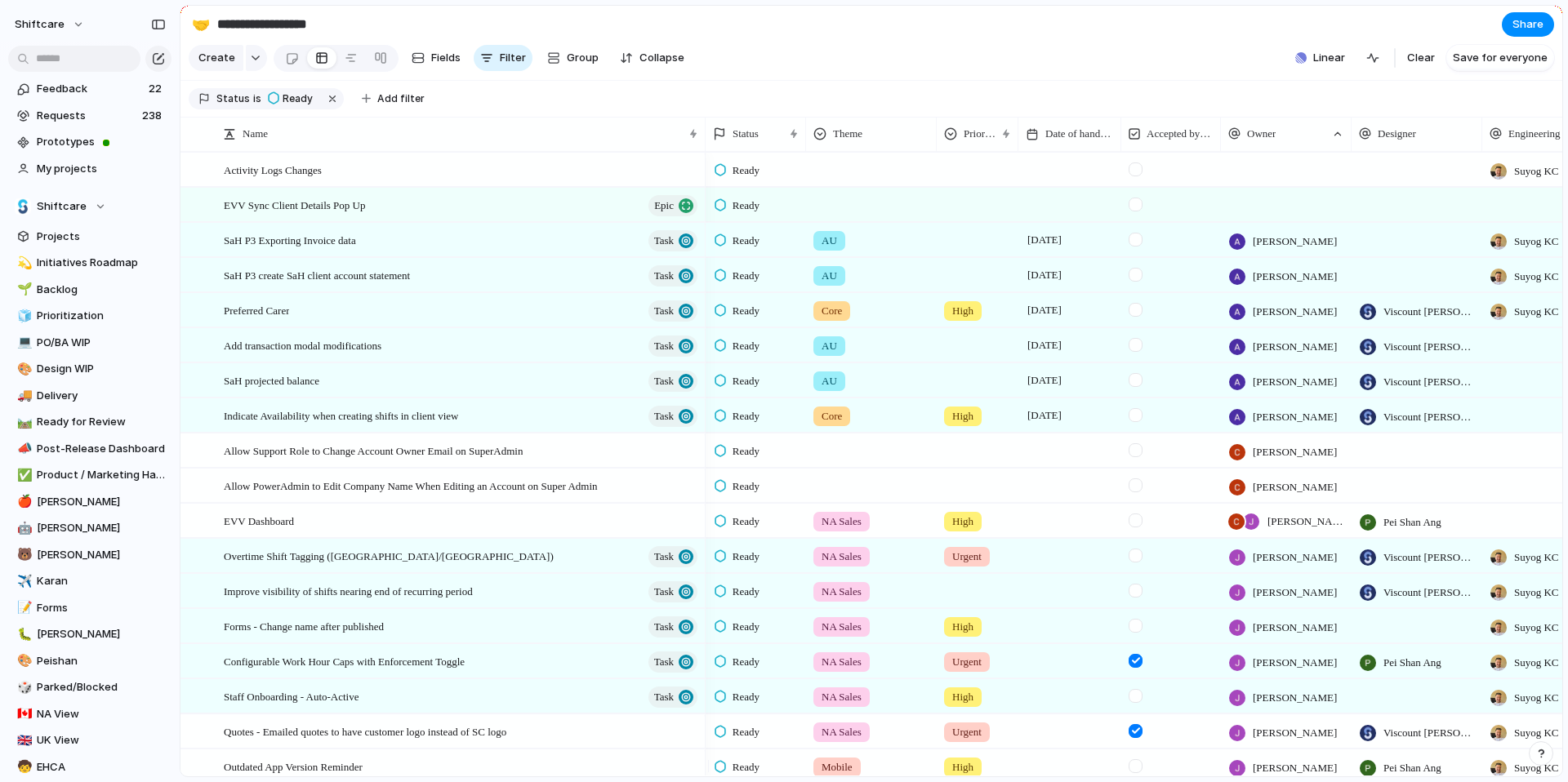
click at [753, 249] on span "Ready" at bounding box center [745, 240] width 27 height 16
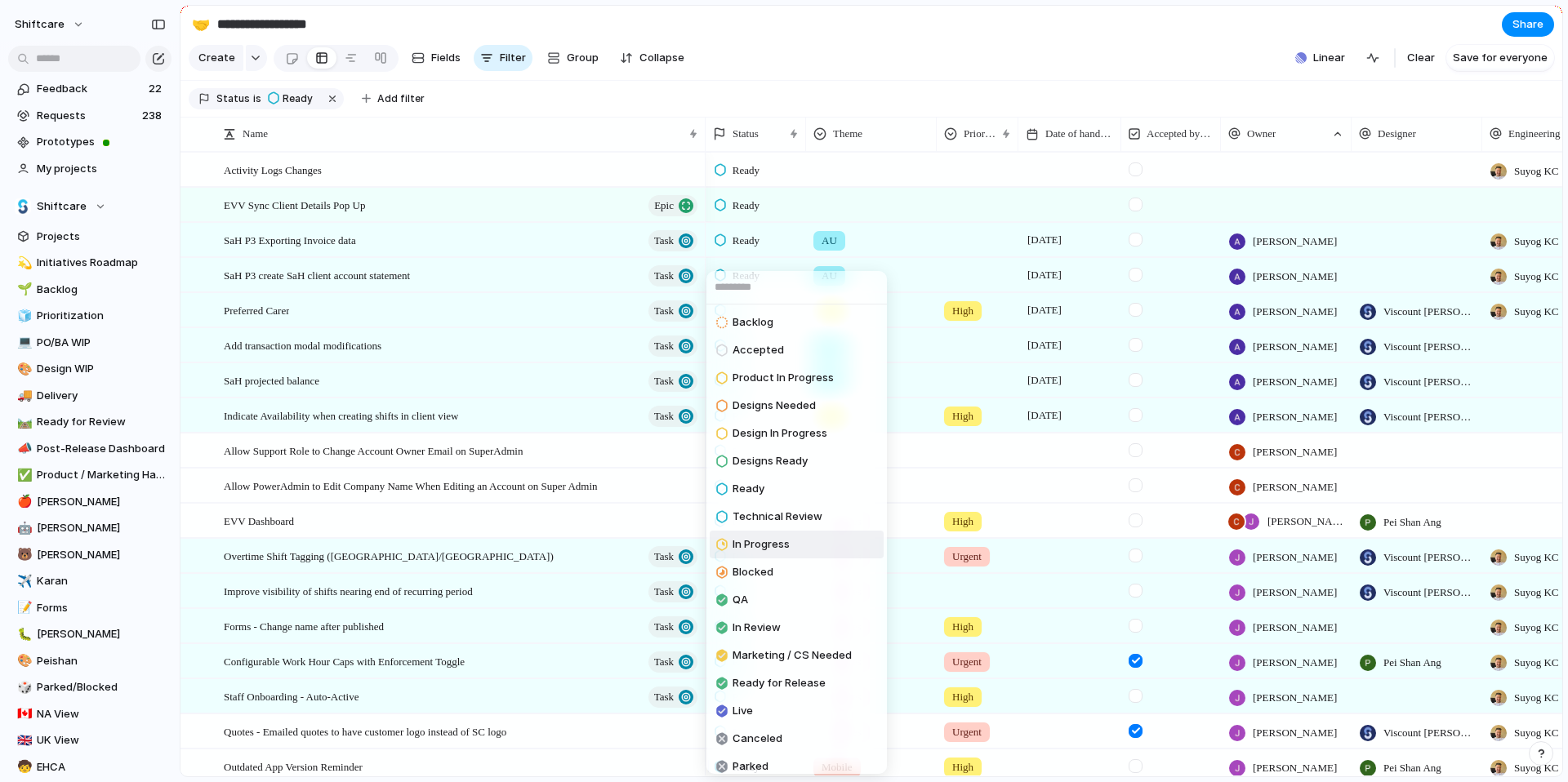
click at [771, 541] on span "In Progress" at bounding box center [760, 544] width 57 height 16
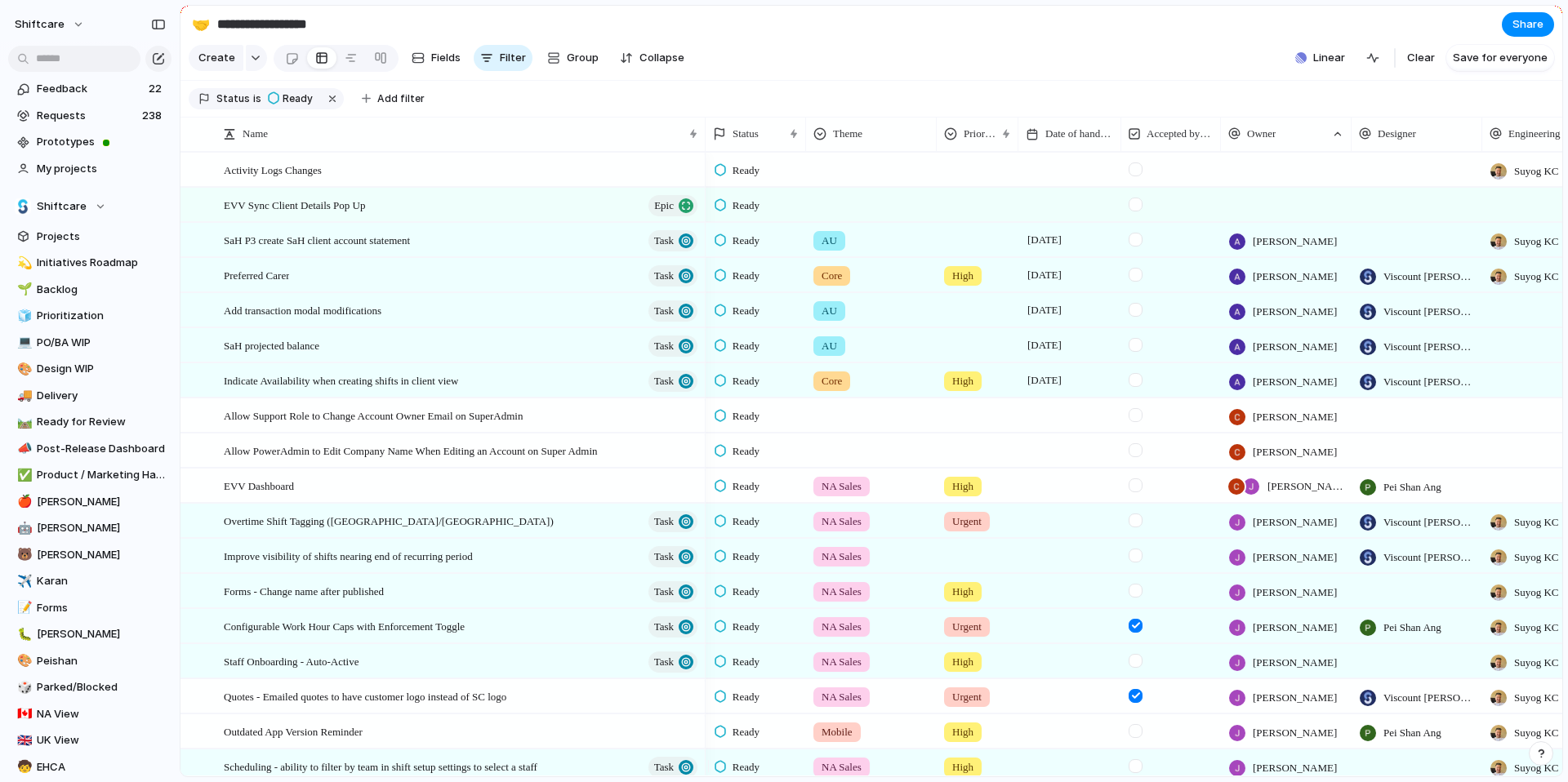
click at [747, 249] on span "Ready" at bounding box center [745, 240] width 27 height 16
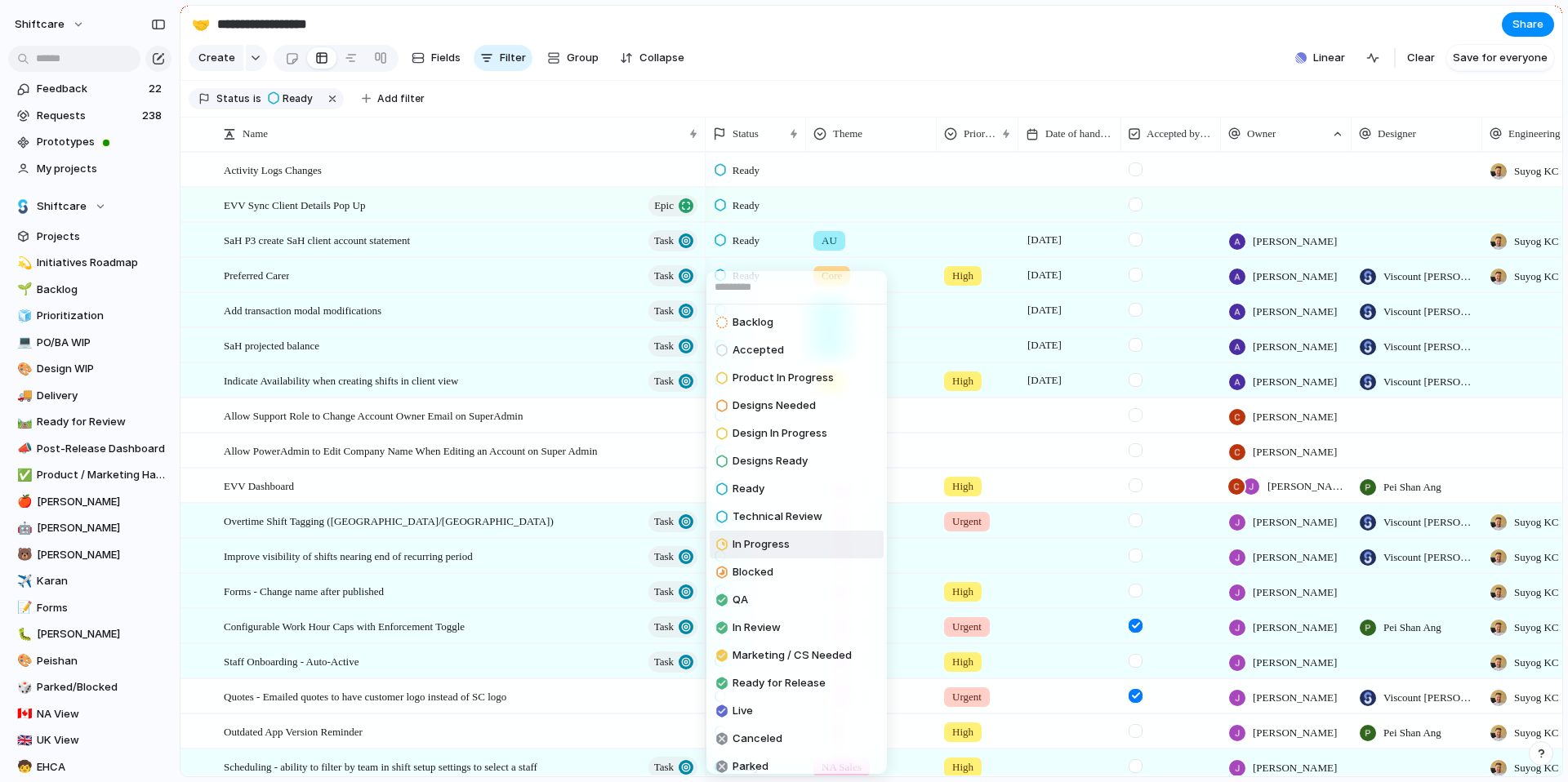
click at [755, 540] on span "In Progress" at bounding box center [760, 544] width 57 height 16
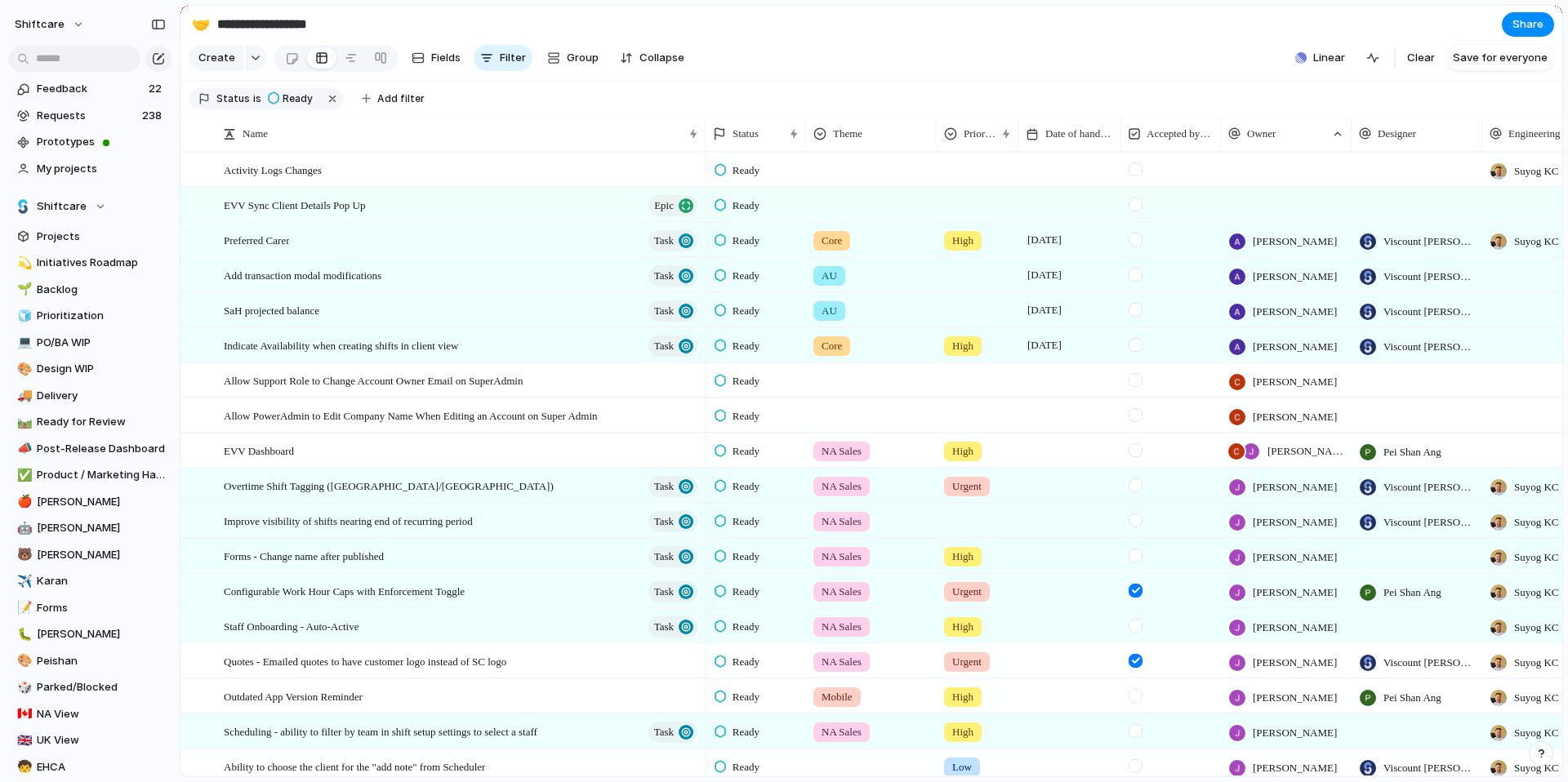
click at [749, 319] on span "Ready" at bounding box center [745, 310] width 27 height 16
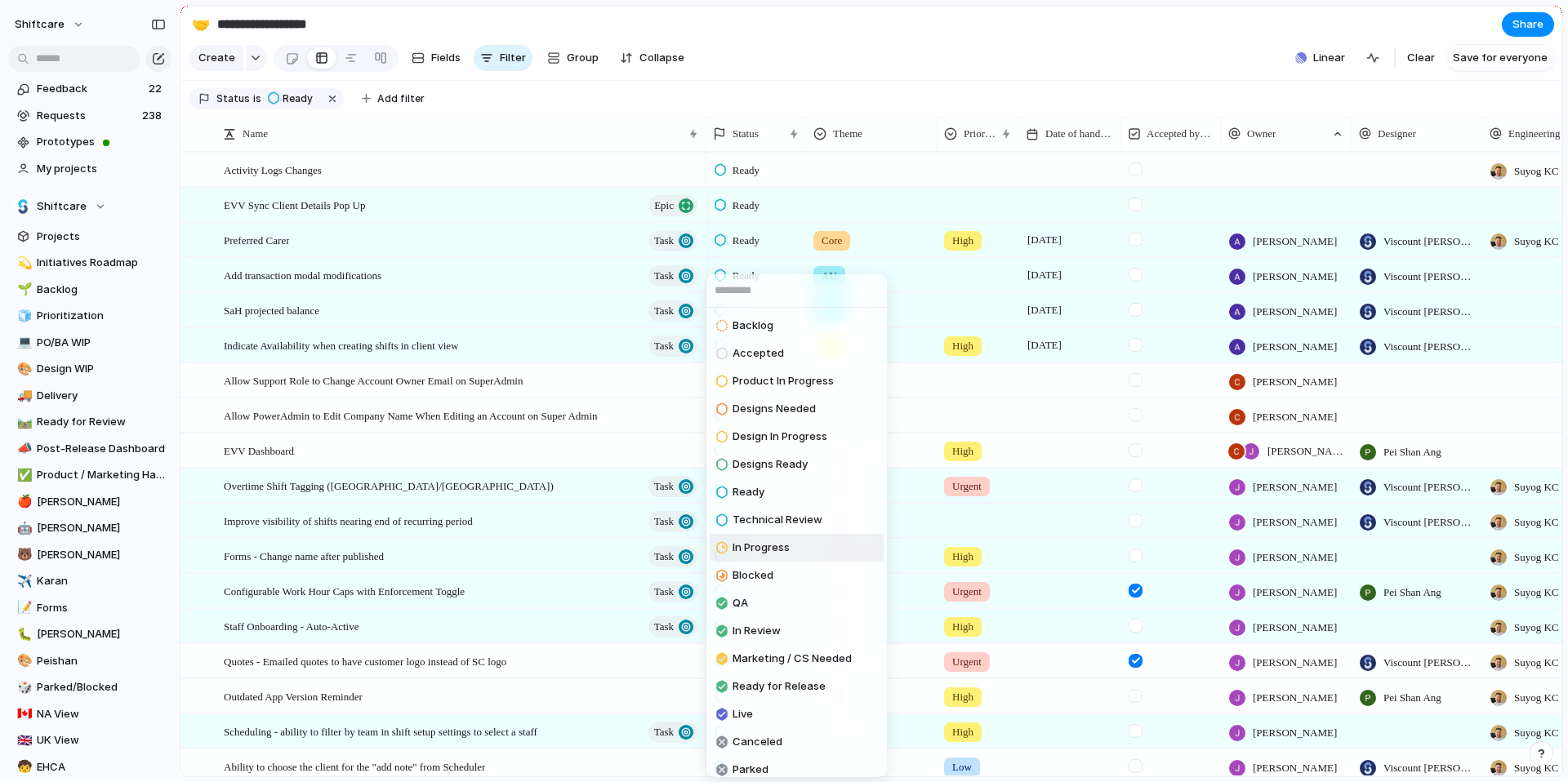
click at [767, 552] on span "In Progress" at bounding box center [760, 548] width 57 height 16
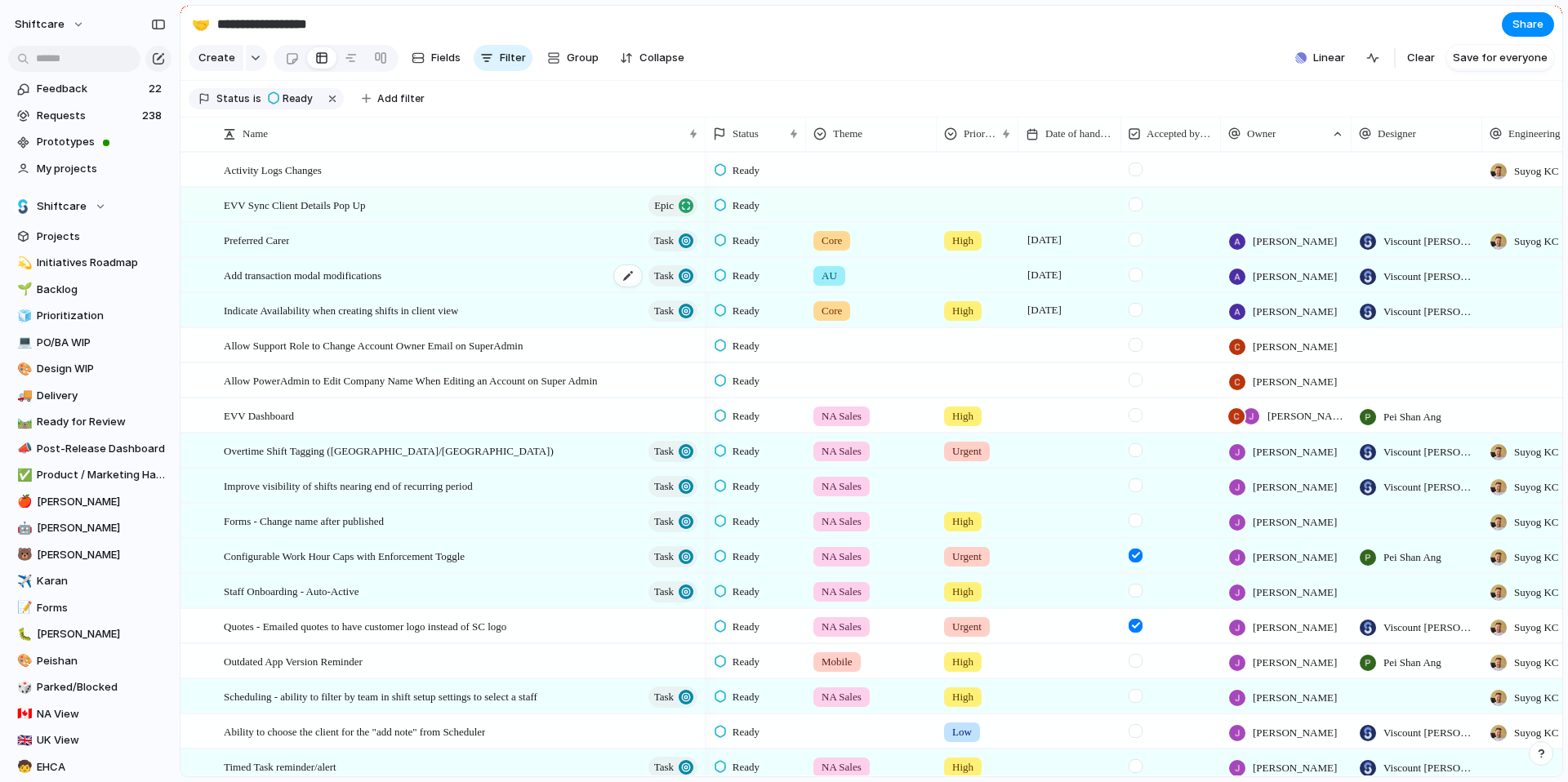
click at [316, 284] on span "Add transaction modal modifications" at bounding box center [302, 274] width 157 height 18
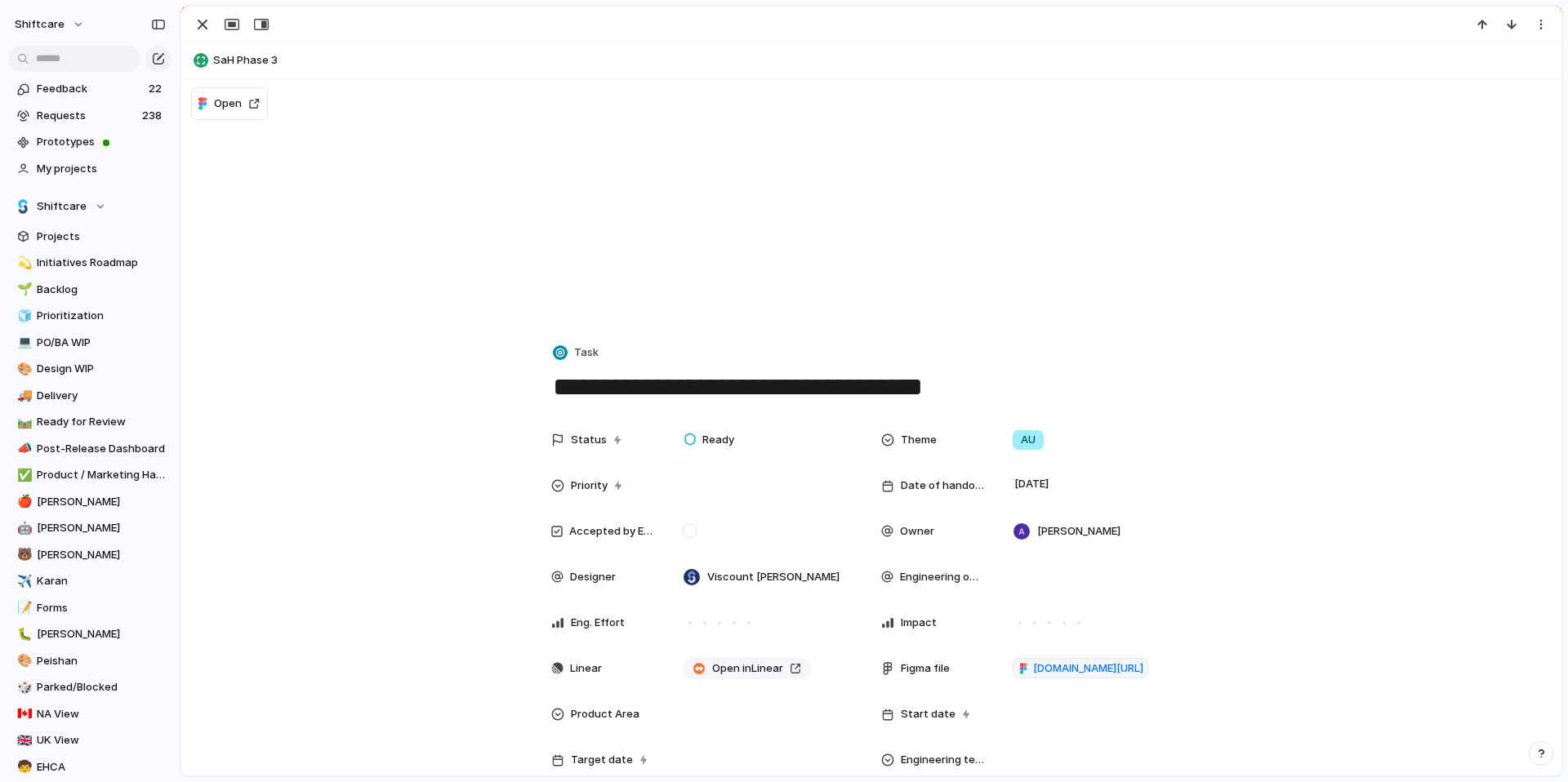
click at [599, 391] on textarea "**********" at bounding box center [872, 388] width 640 height 35
click at [554, 387] on textarea "**********" at bounding box center [872, 388] width 640 height 35
type textarea "**********"
click at [730, 436] on div "Ready" at bounding box center [712, 440] width 55 height 19
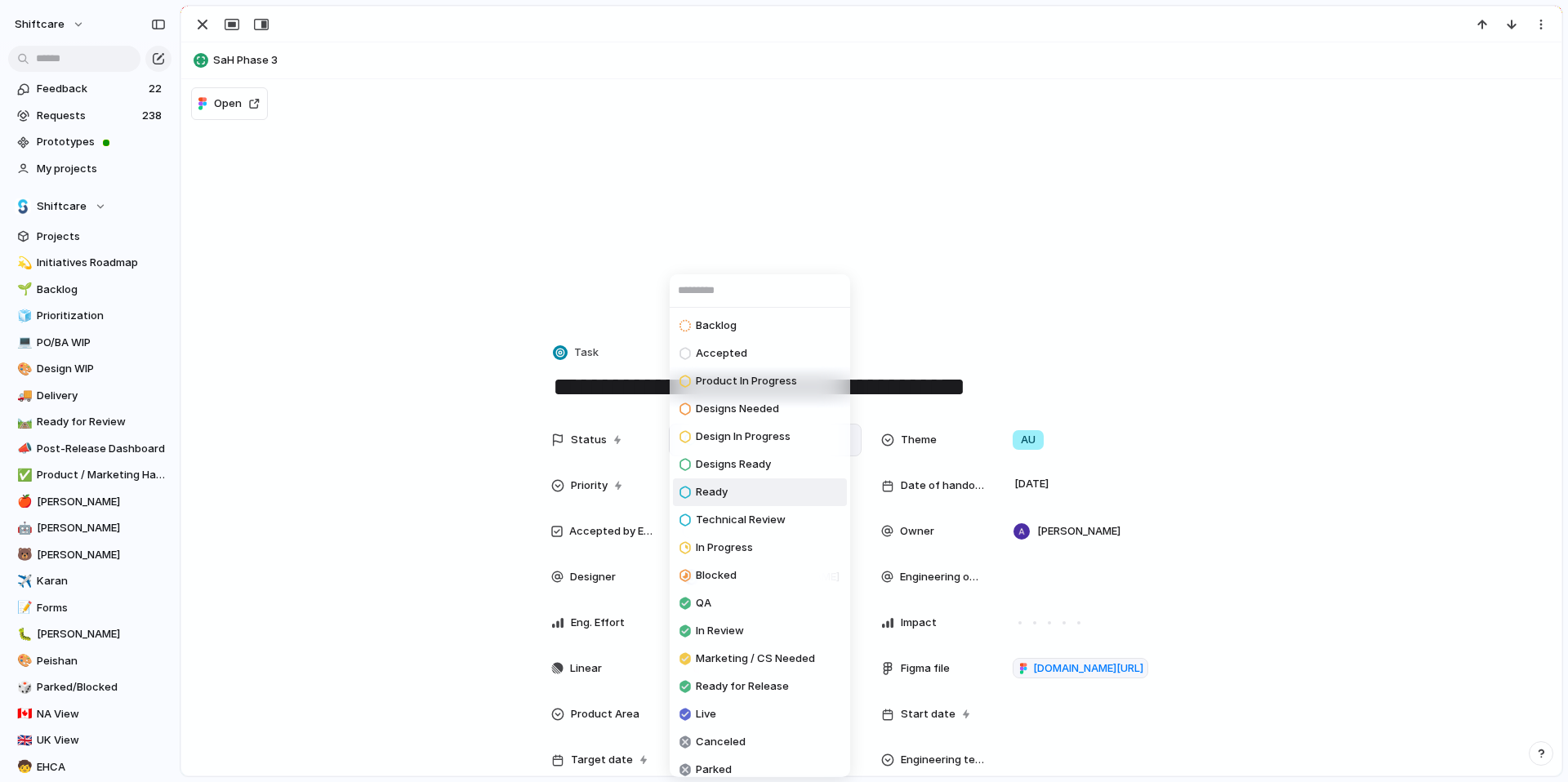
click at [746, 546] on span "In Progress" at bounding box center [723, 548] width 57 height 16
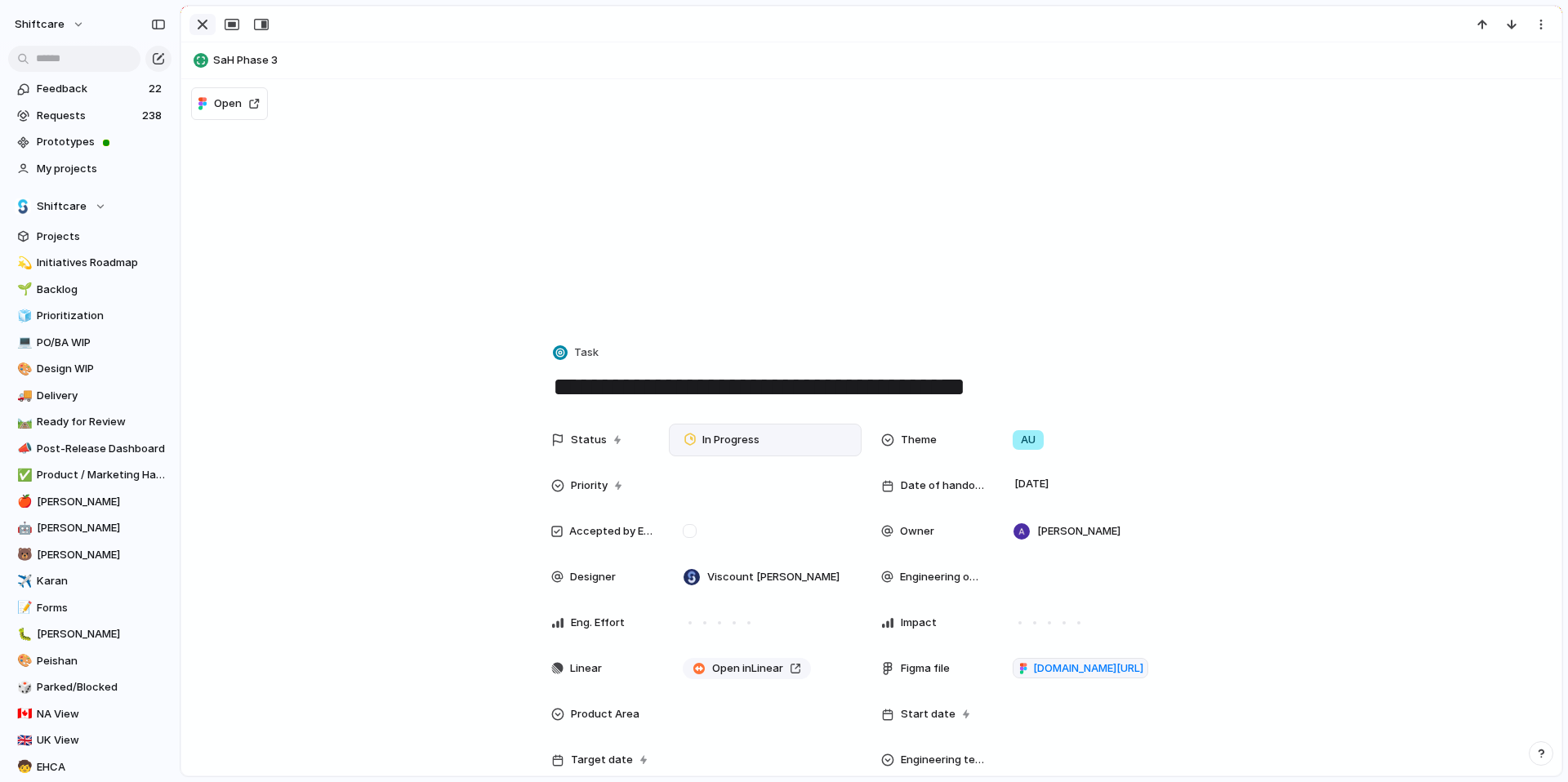
click at [203, 28] on div "button" at bounding box center [203, 24] width 19 height 19
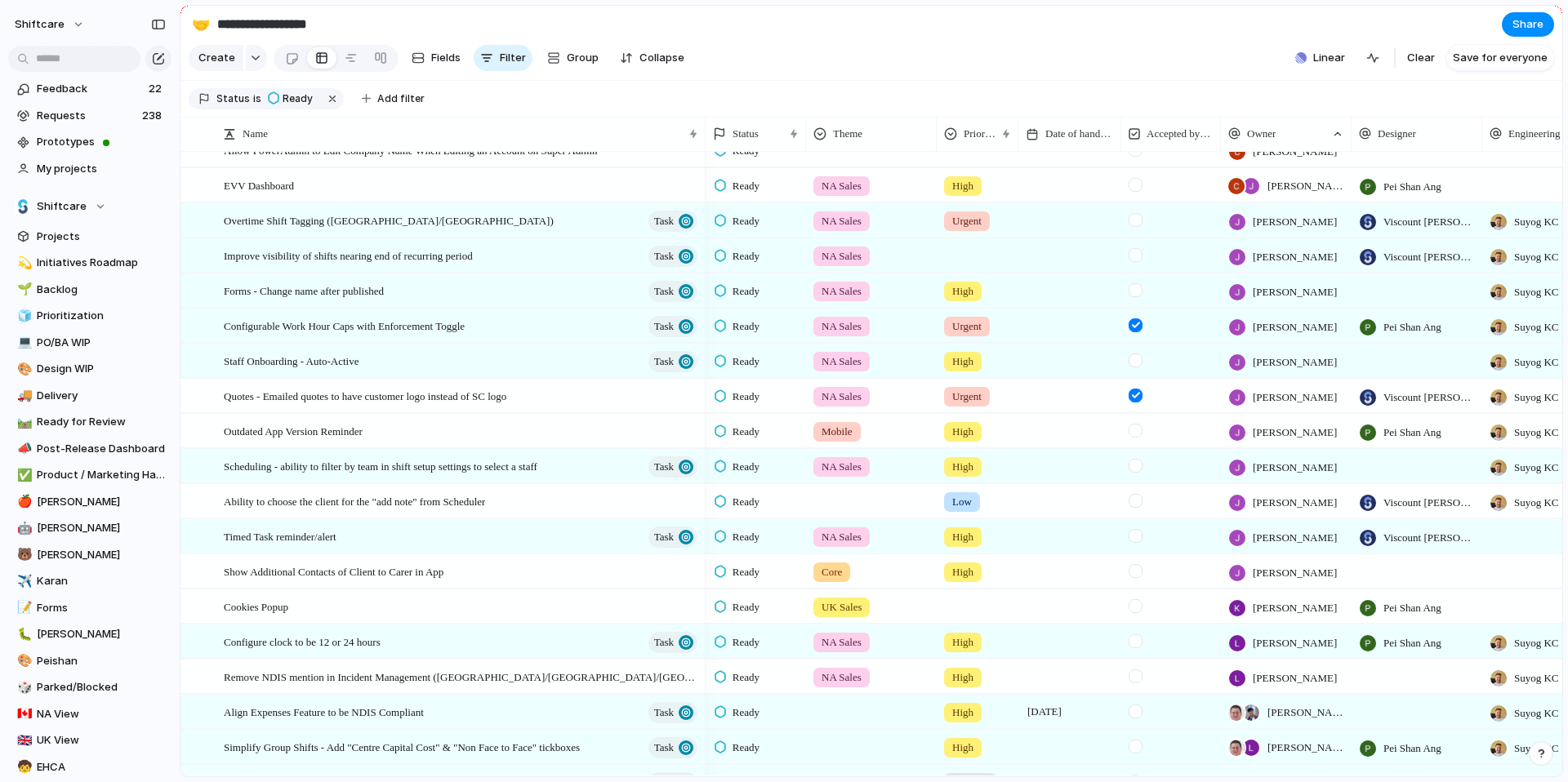
scroll to position [218, 0]
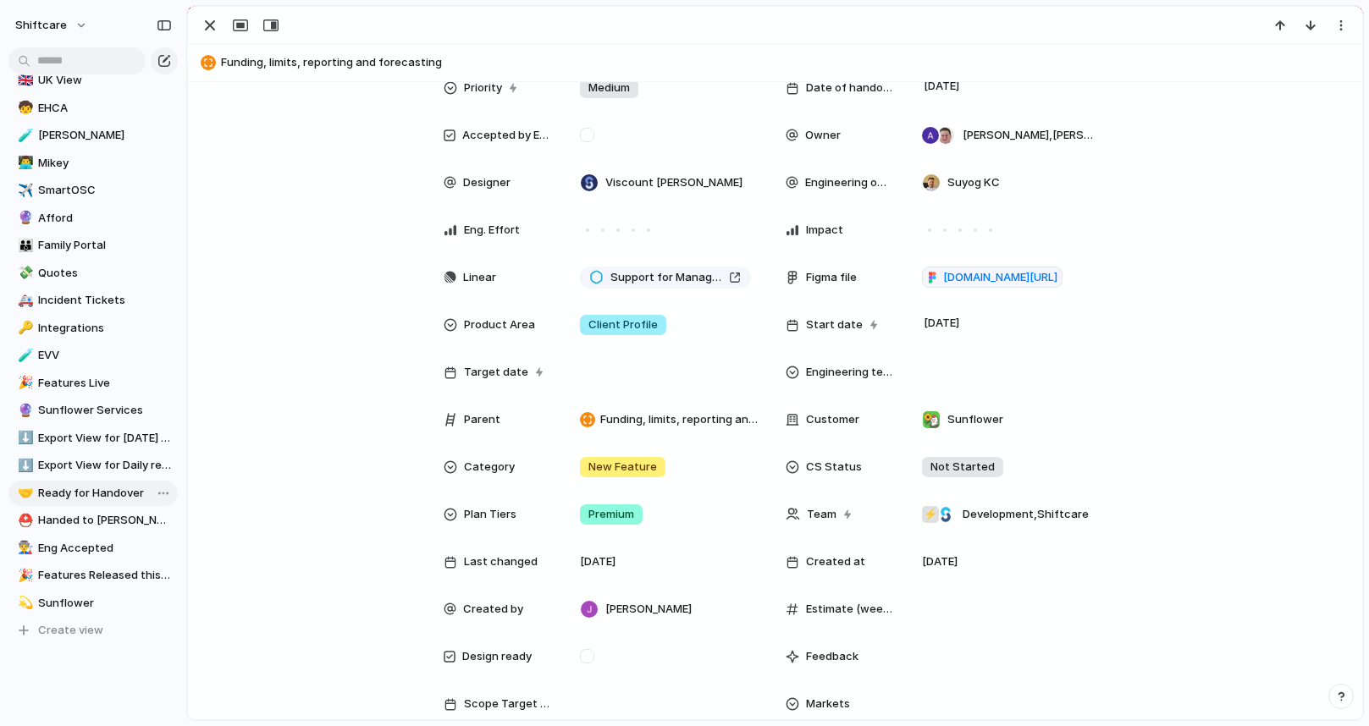
scroll to position [742, 0]
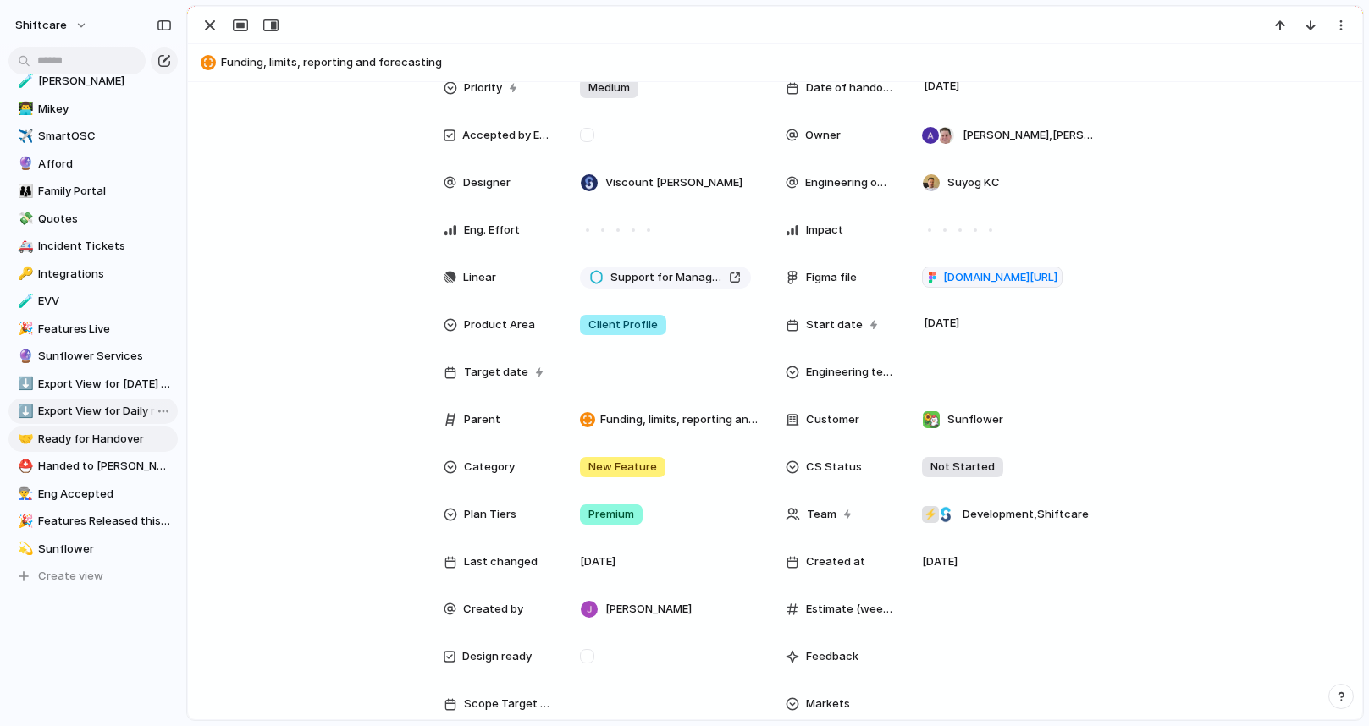
click at [80, 414] on span "Export View for Daily report" at bounding box center [105, 411] width 134 height 17
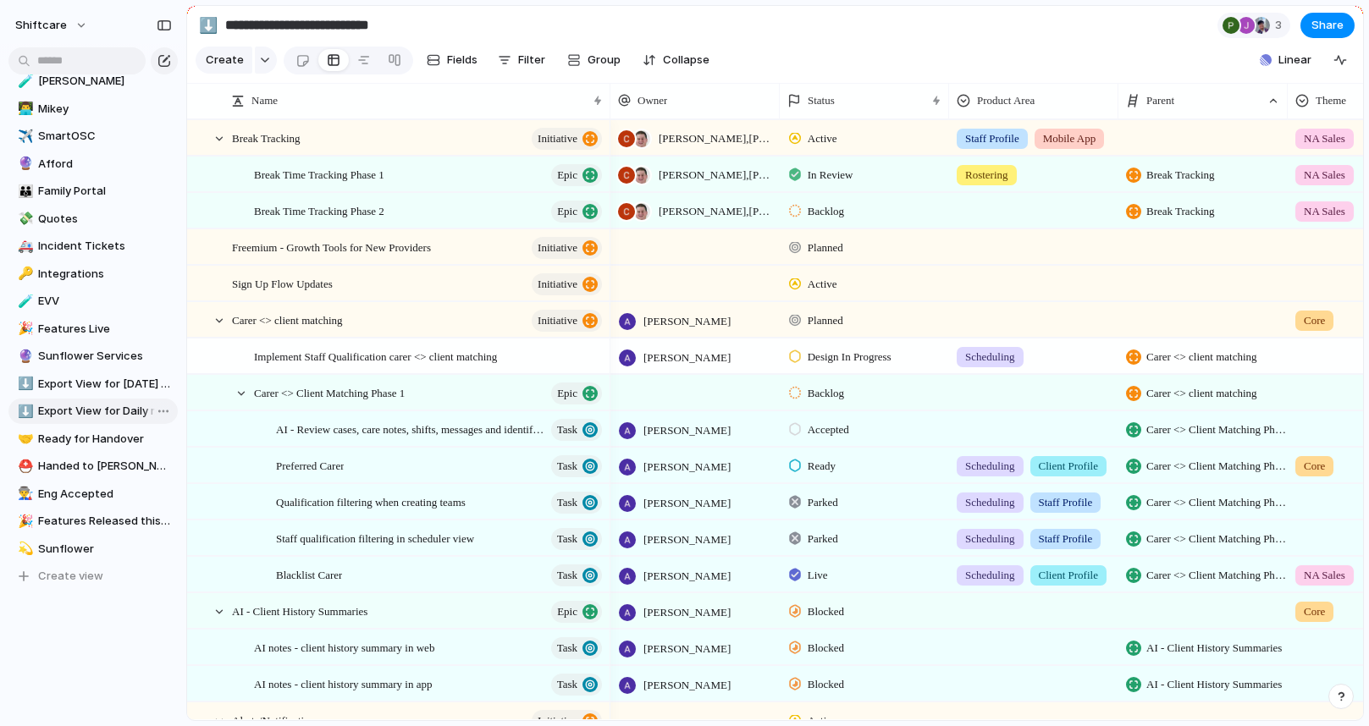
type input "**********"
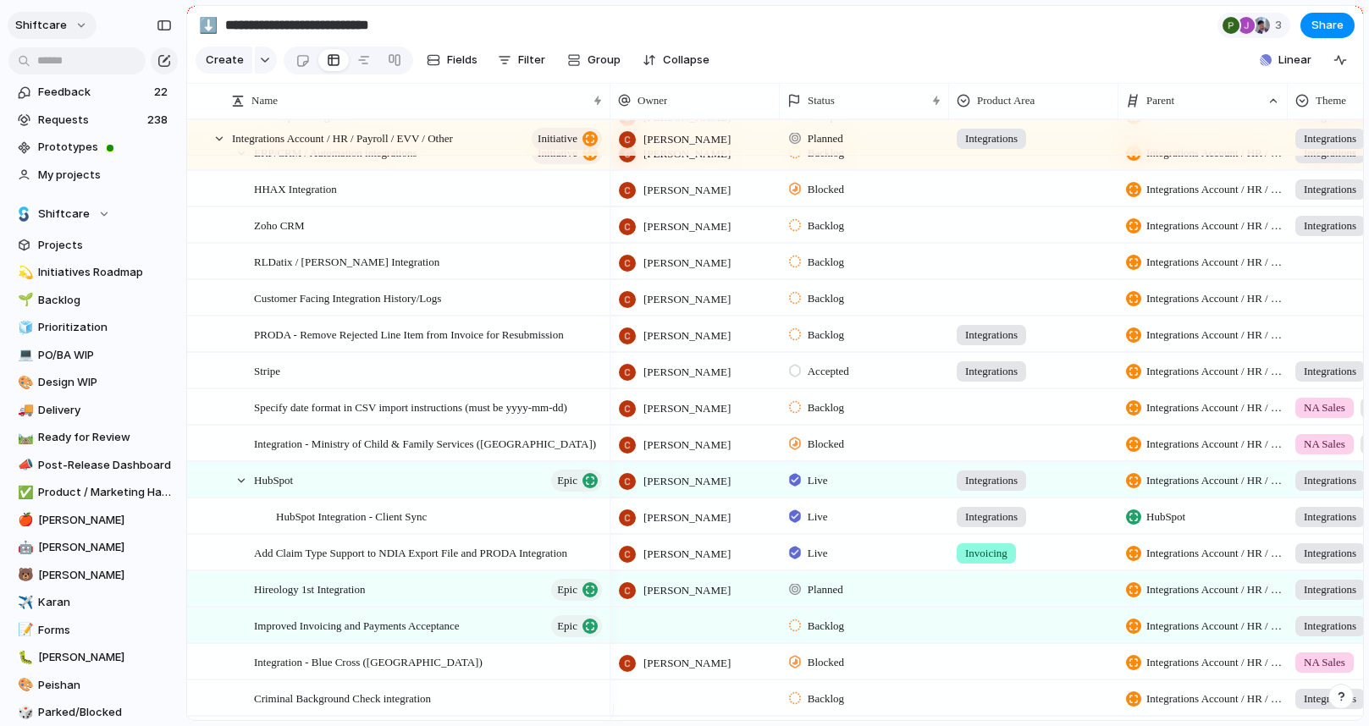
click at [61, 34] on button "shiftcare" at bounding box center [52, 25] width 89 height 27
click at [71, 74] on li "Settings" at bounding box center [82, 63] width 141 height 27
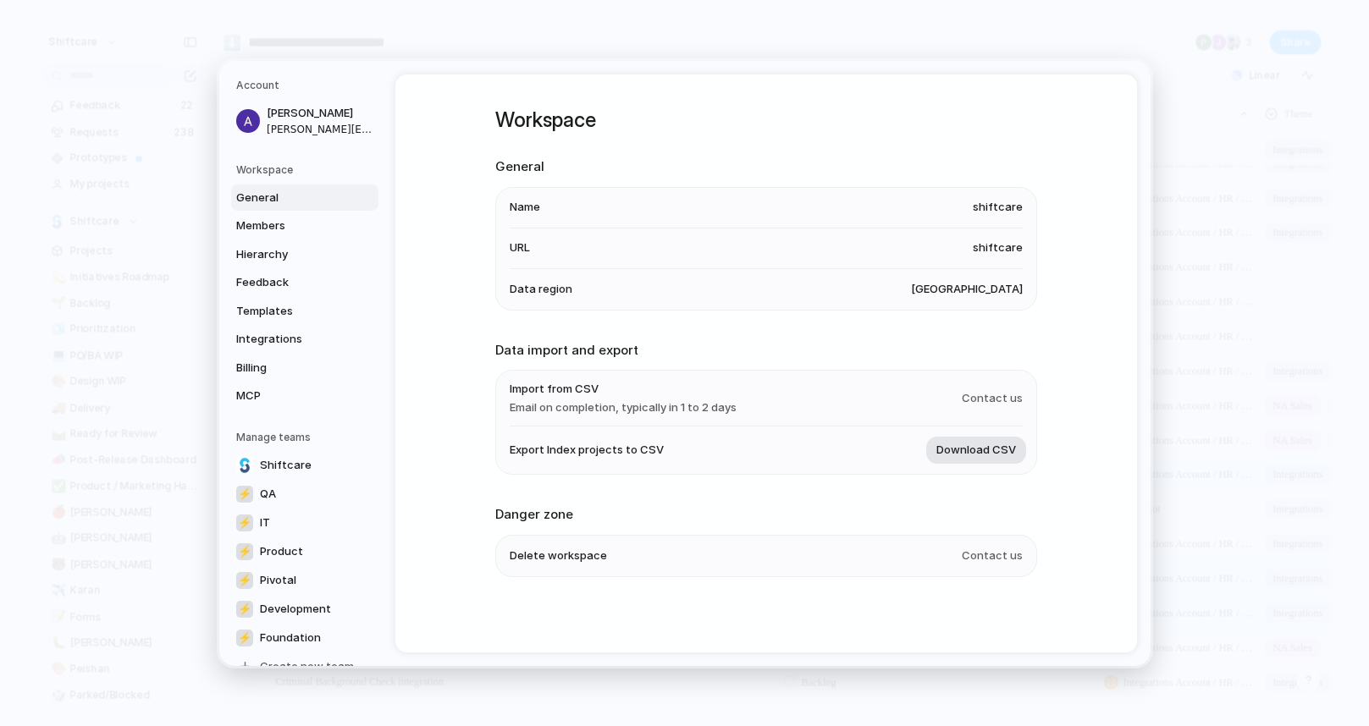
click at [958, 455] on span "Download CSV" at bounding box center [976, 450] width 80 height 17
